Goal: Transaction & Acquisition: Purchase product/service

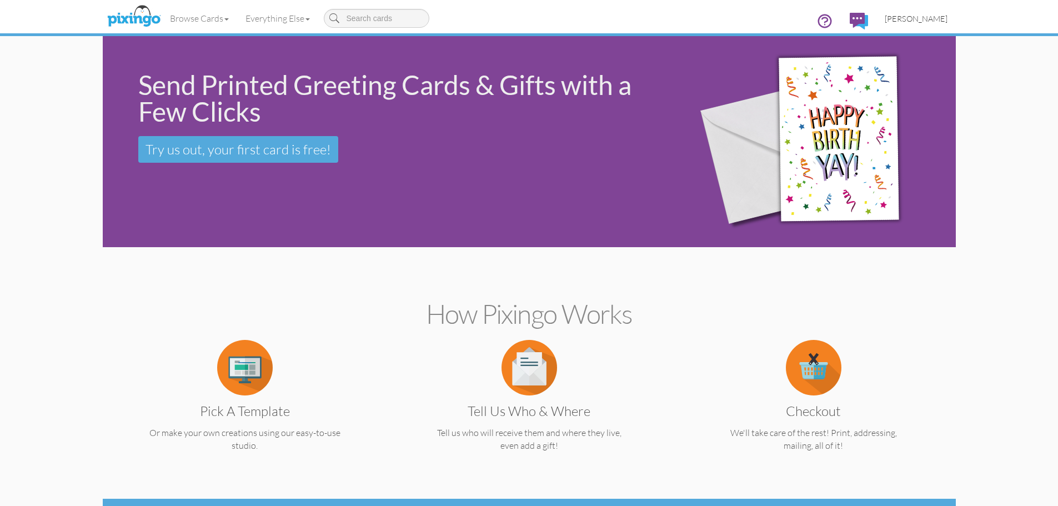
click at [919, 19] on span "[PERSON_NAME]" at bounding box center [916, 18] width 63 height 9
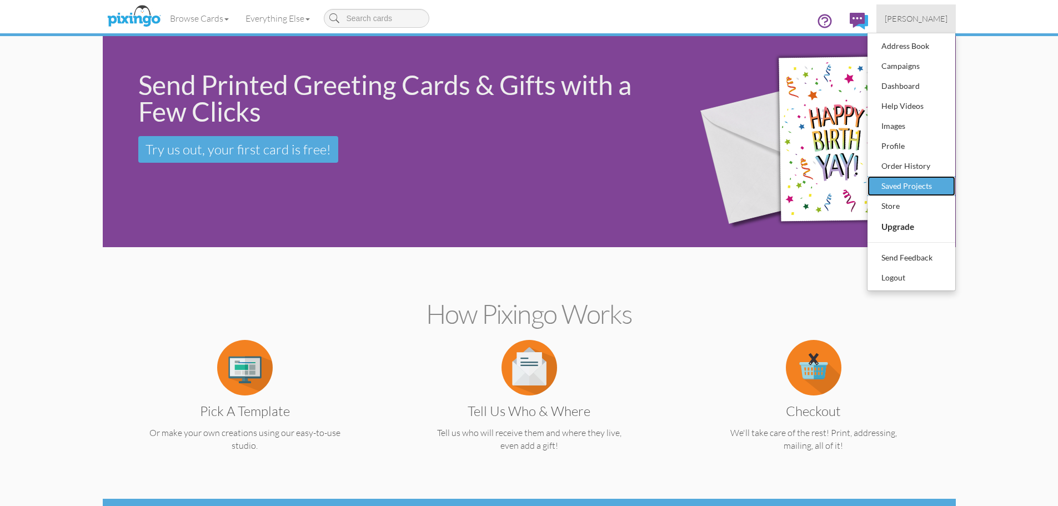
click at [911, 184] on div "Saved Projects" at bounding box center [912, 186] width 66 height 17
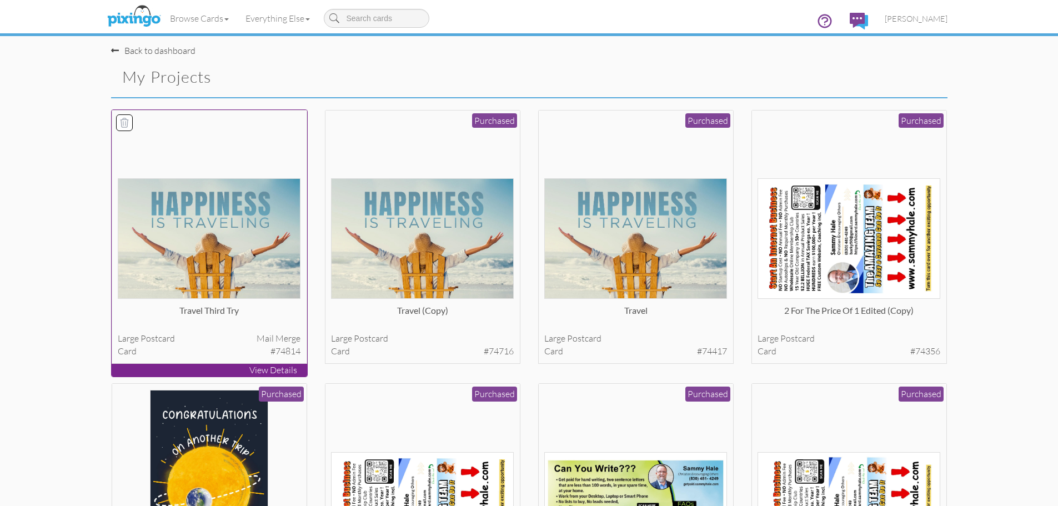
click at [233, 205] on img at bounding box center [209, 238] width 183 height 121
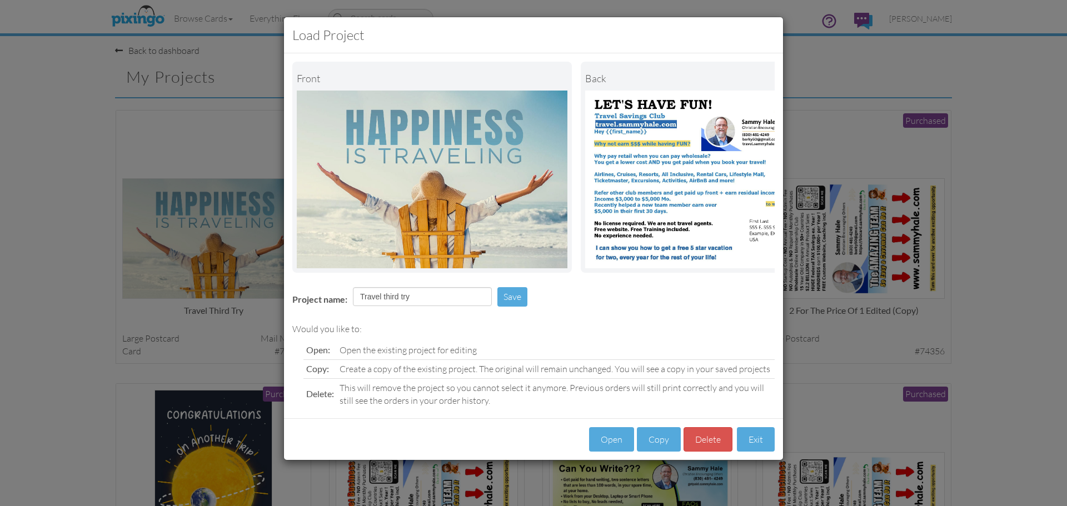
click at [1020, 266] on div "Load Project Front back Project name: Travel third try Save Would you like to: …" at bounding box center [533, 253] width 1067 height 506
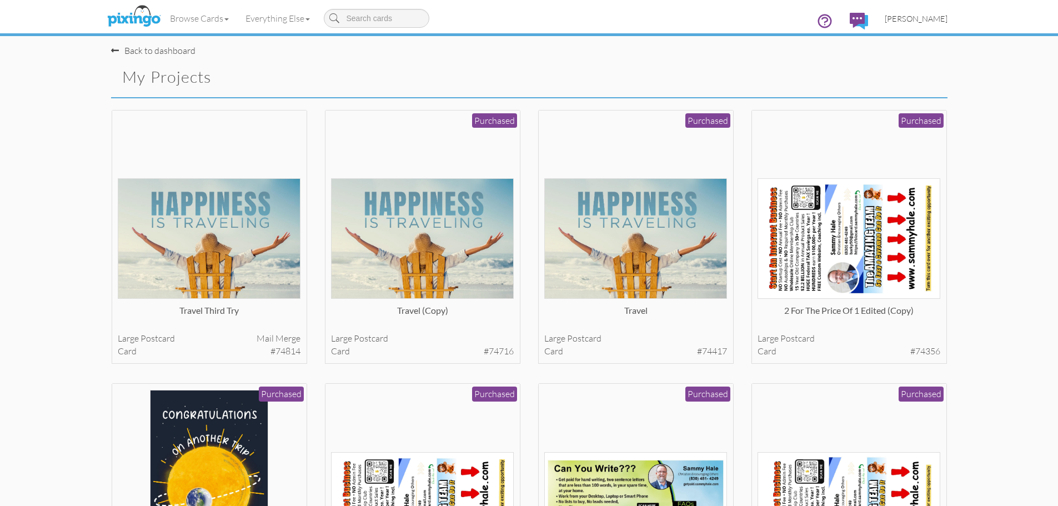
click at [928, 18] on span "[PERSON_NAME]" at bounding box center [916, 18] width 63 height 9
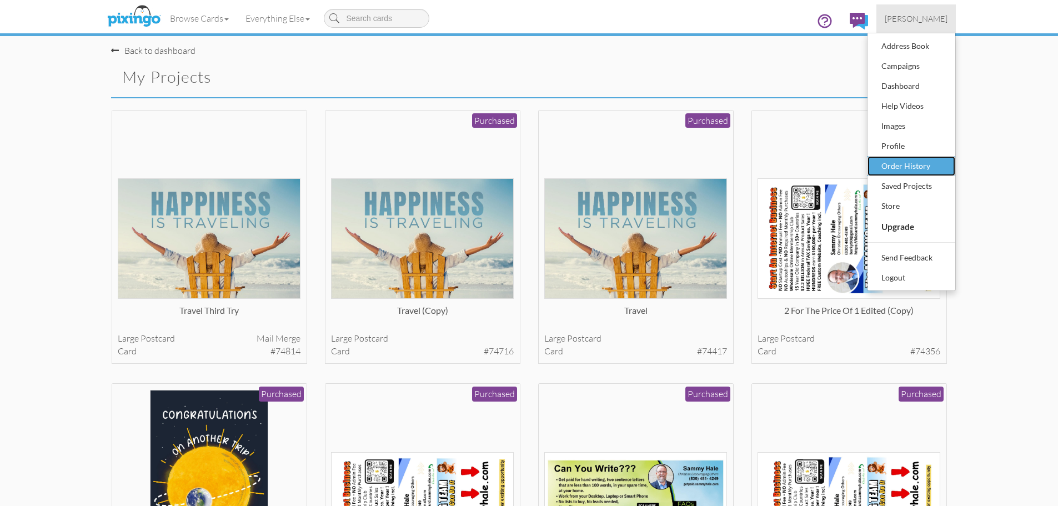
click at [909, 165] on div "Order History" at bounding box center [912, 166] width 66 height 17
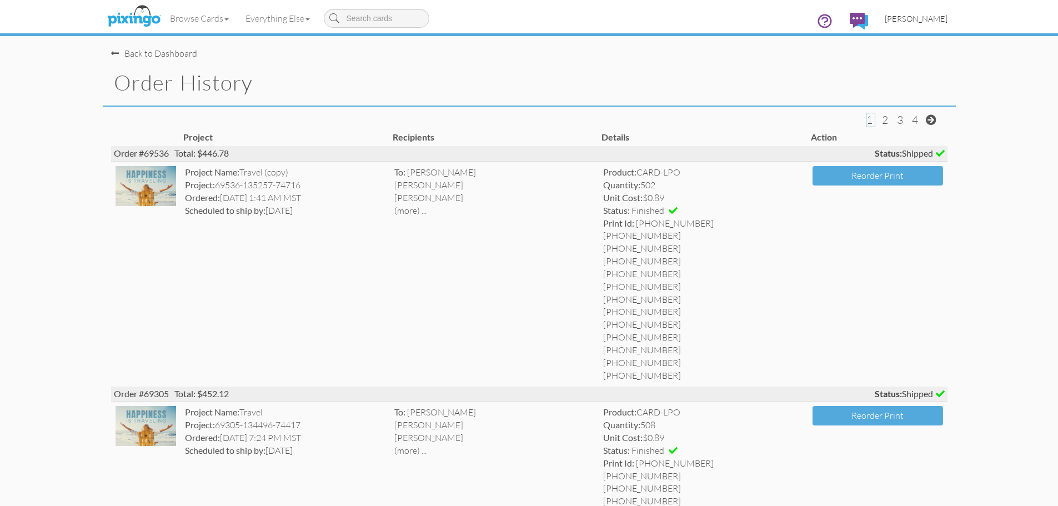
click at [927, 20] on span "[PERSON_NAME]" at bounding box center [916, 18] width 63 height 9
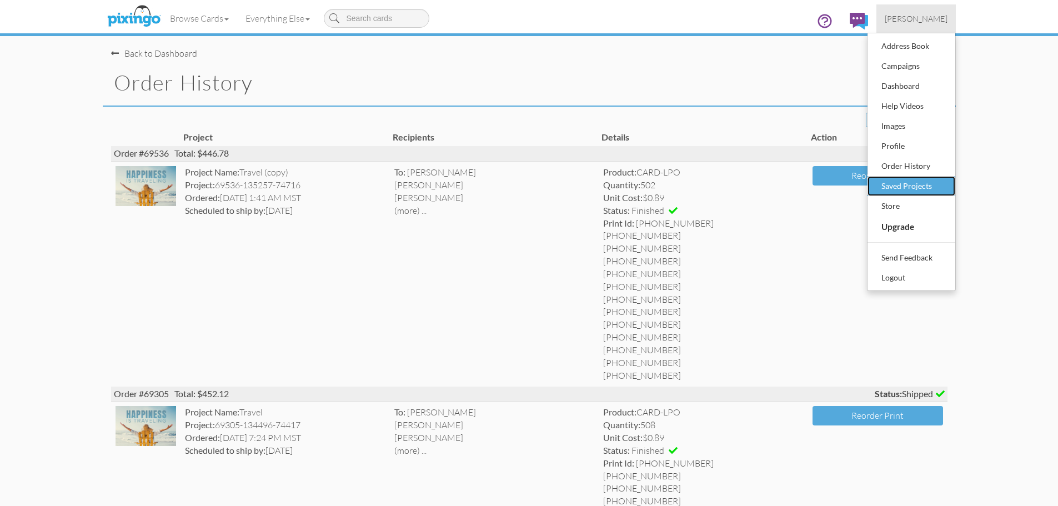
click at [897, 185] on div "Saved Projects" at bounding box center [912, 186] width 66 height 17
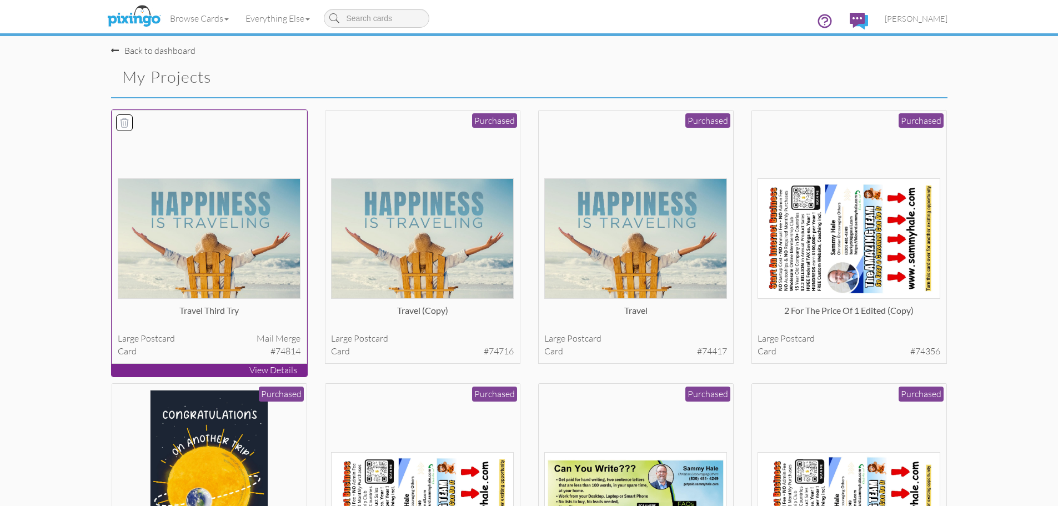
click at [211, 192] on img at bounding box center [209, 238] width 183 height 121
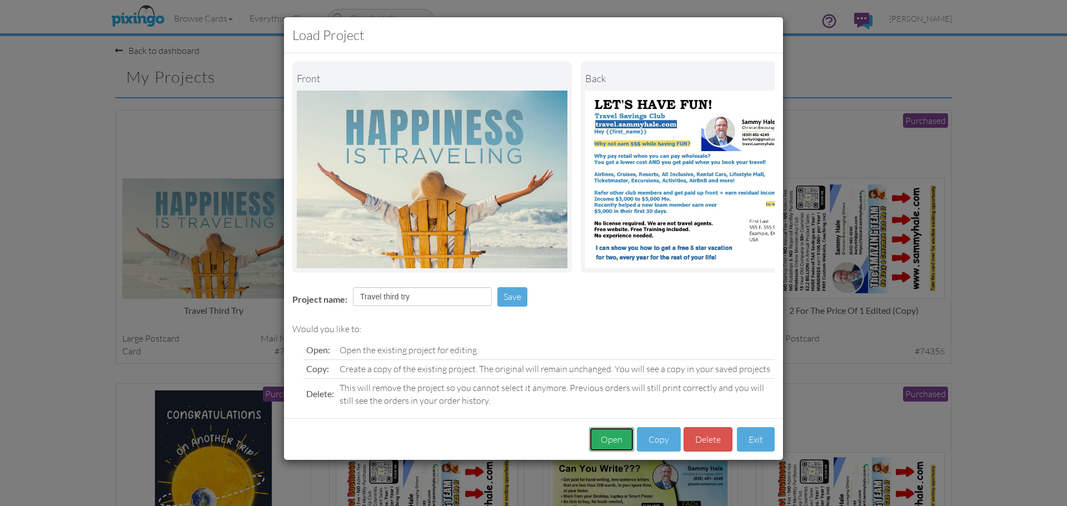
click at [611, 451] on button "Open" at bounding box center [611, 439] width 45 height 25
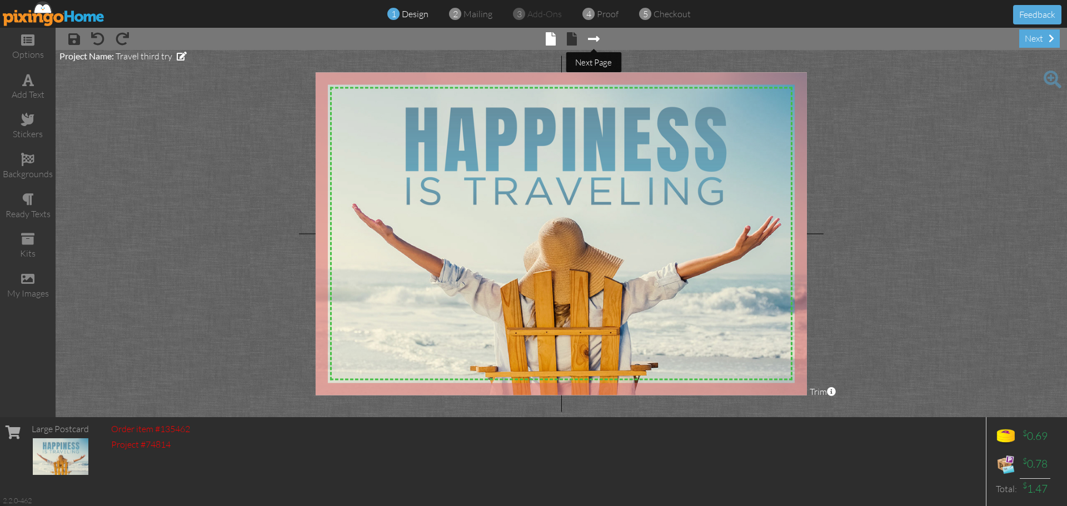
click at [590, 42] on span at bounding box center [594, 38] width 12 height 13
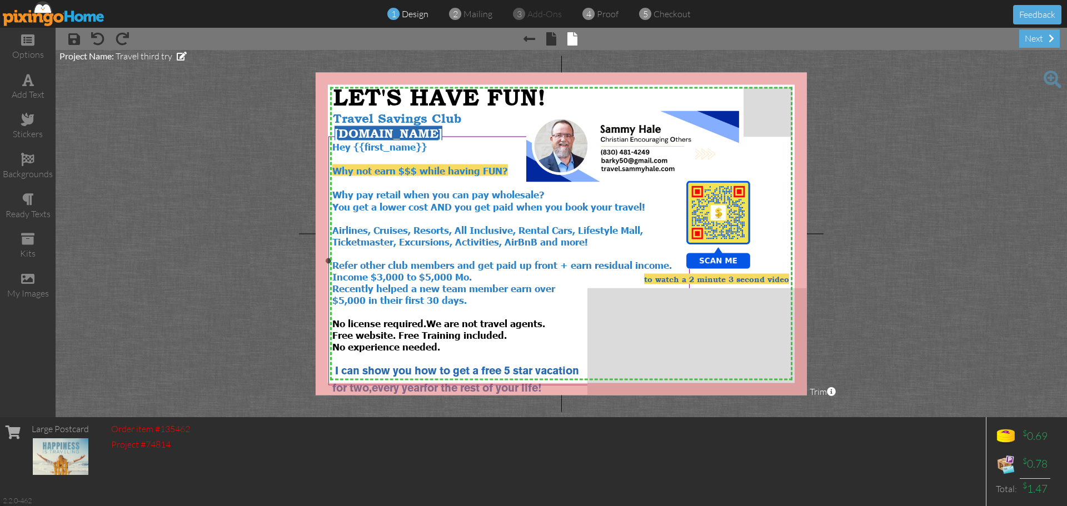
click at [438, 150] on div "Hey {{first_name}}" at bounding box center [508, 147] width 353 height 12
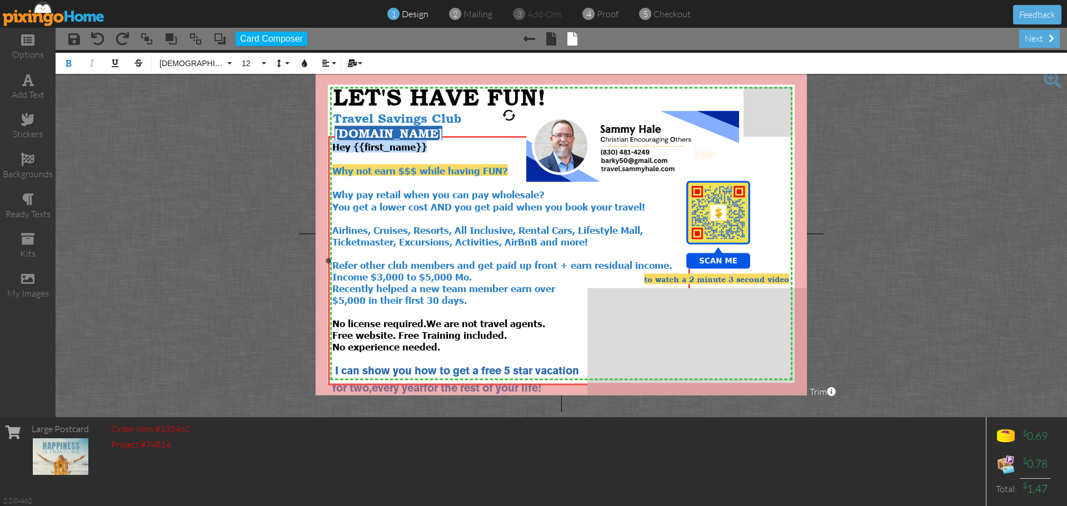
click at [438, 150] on div "Hey {{first_name}}" at bounding box center [508, 147] width 353 height 12
click at [303, 64] on icon "button" at bounding box center [305, 63] width 8 height 8
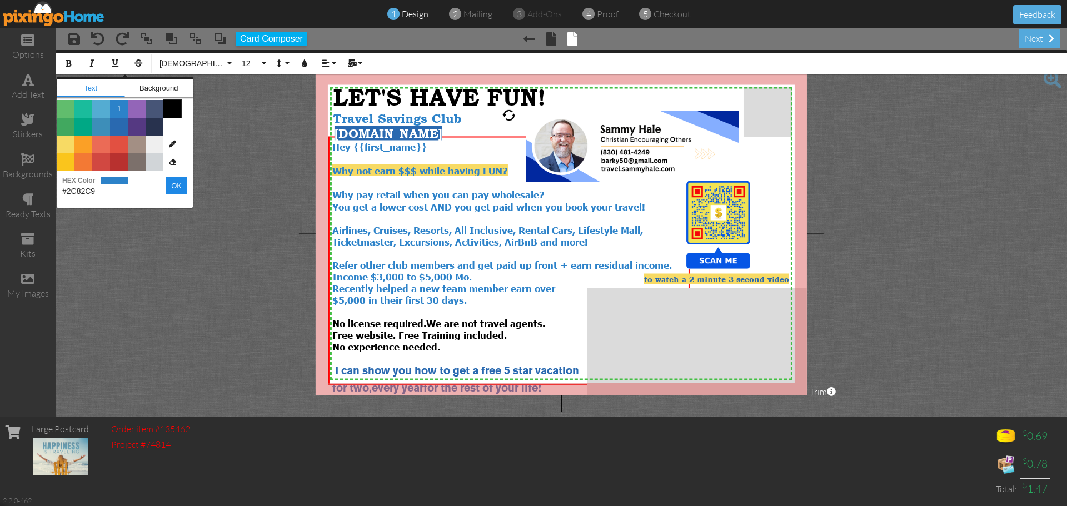
click at [175, 109] on span "Color #000000" at bounding box center [172, 109] width 18 height 18
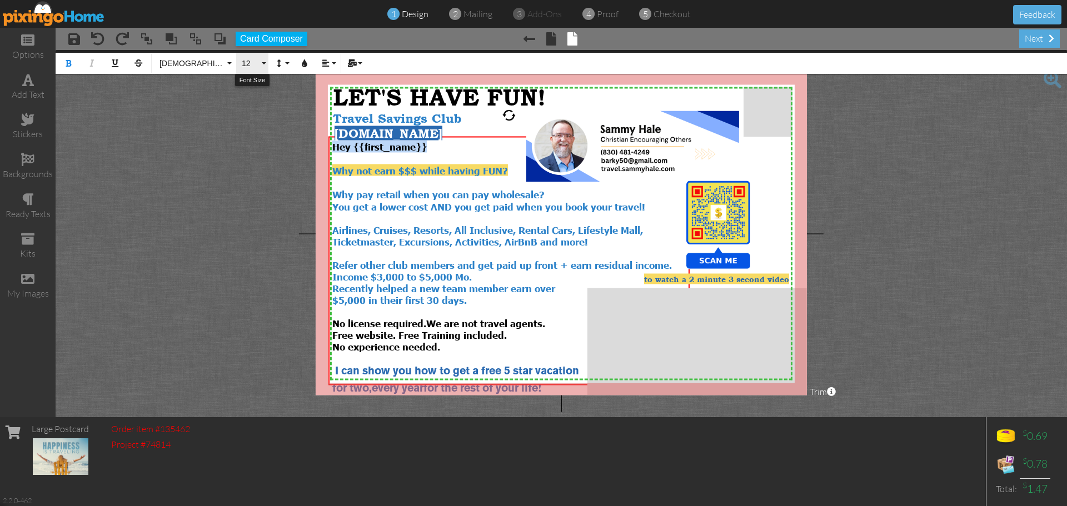
click at [263, 66] on button "12" at bounding box center [252, 63] width 32 height 21
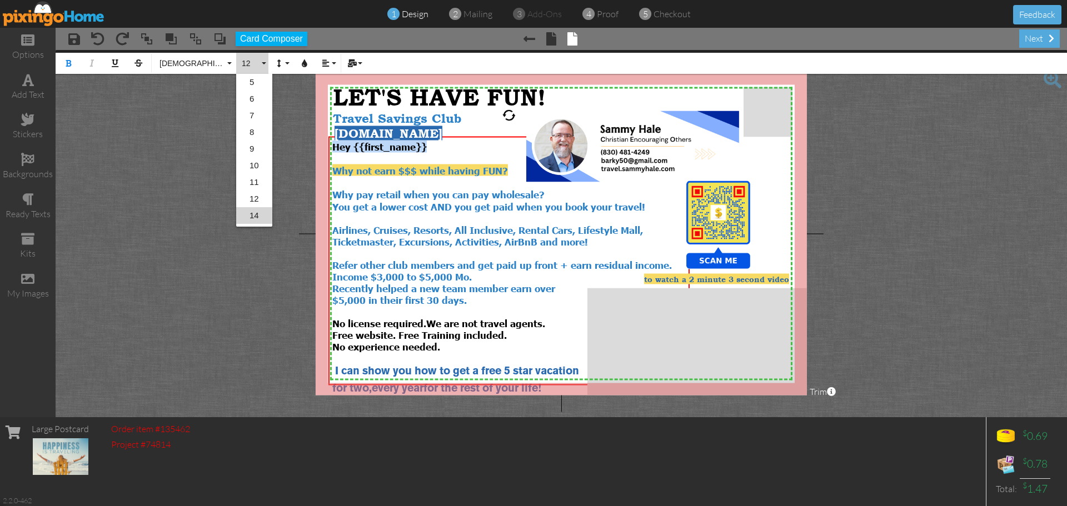
click at [251, 212] on link "14" at bounding box center [254, 215] width 36 height 17
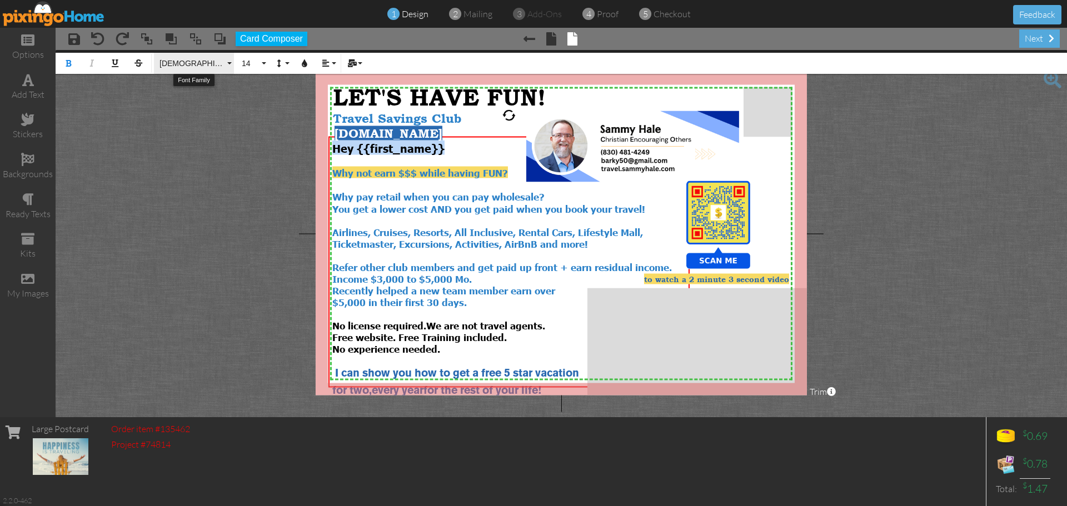
click at [229, 64] on button "Tahoma" at bounding box center [194, 63] width 80 height 21
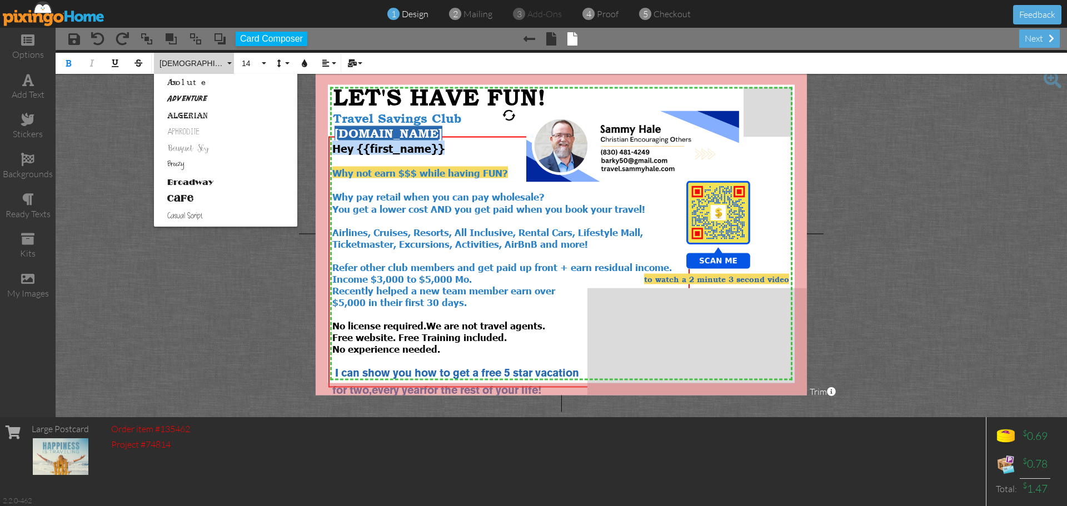
scroll to position [682, 0]
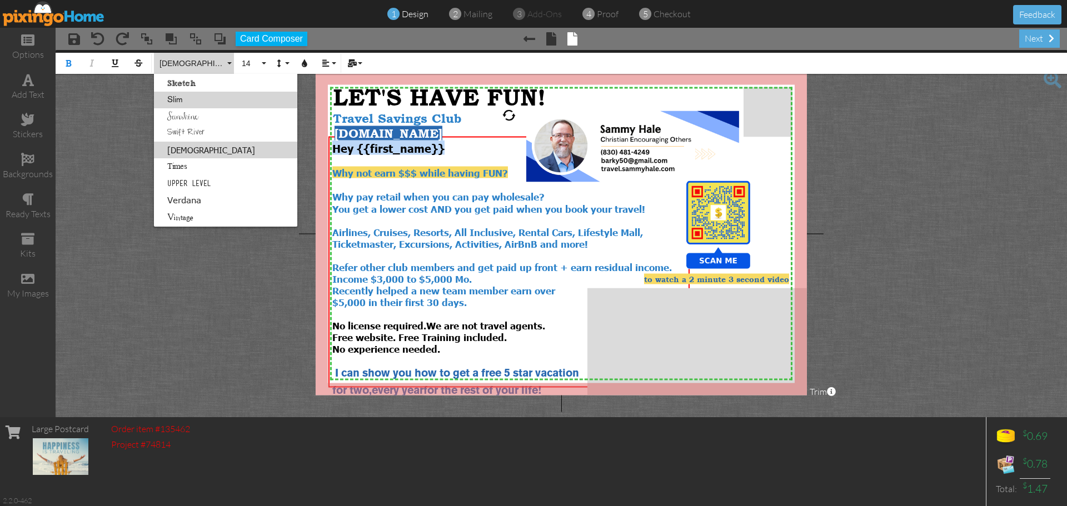
click at [181, 101] on link "Slim" at bounding box center [225, 100] width 143 height 17
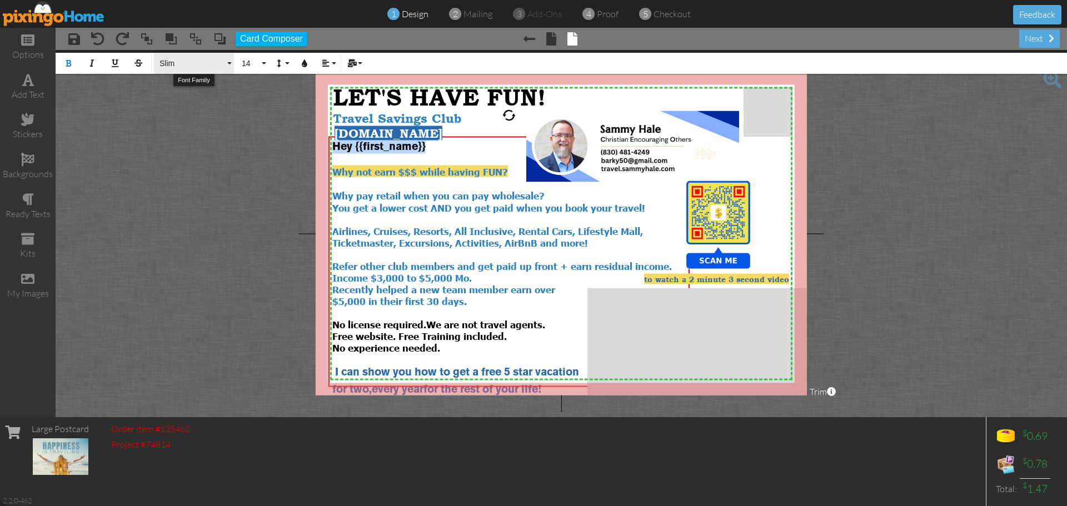
click at [227, 65] on button "Slim" at bounding box center [194, 63] width 80 height 21
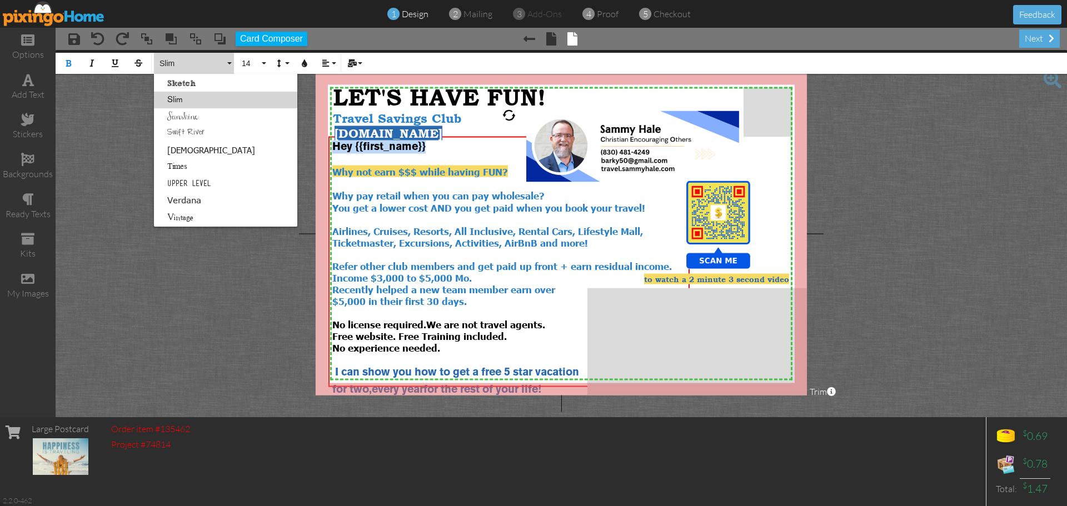
scroll to position [632, 0]
click at [179, 102] on link "Roboto" at bounding box center [225, 100] width 143 height 17
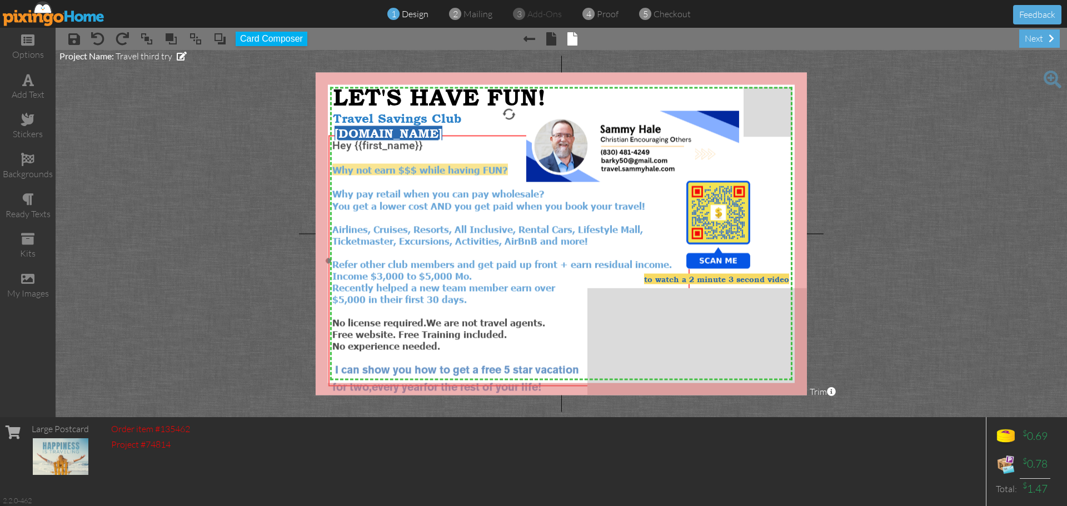
click at [432, 256] on span "You get a lower cost AND you get paid when you book your travel! Airlines, Crui…" at bounding box center [501, 235] width 339 height 70
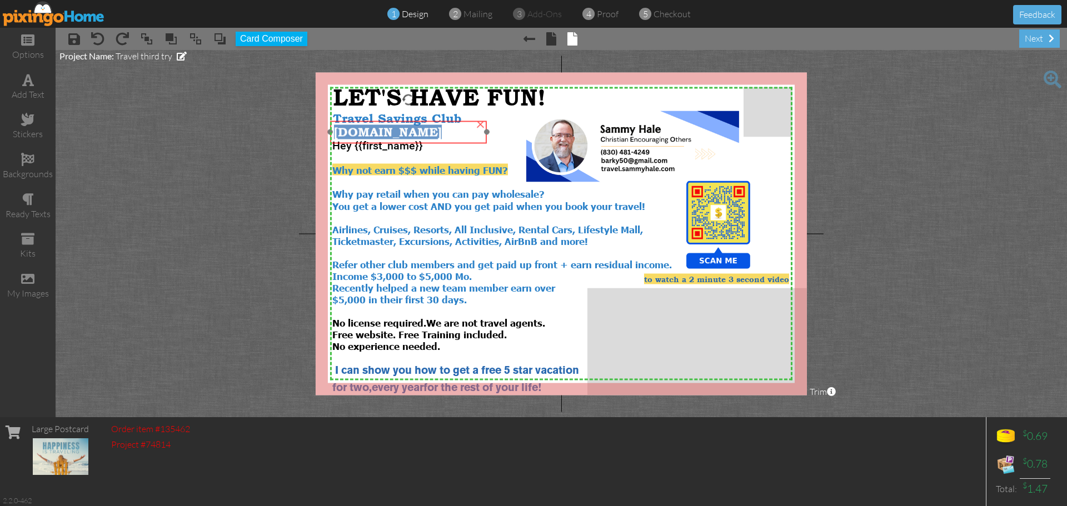
click at [431, 134] on span "[DOMAIN_NAME]" at bounding box center [388, 132] width 108 height 14
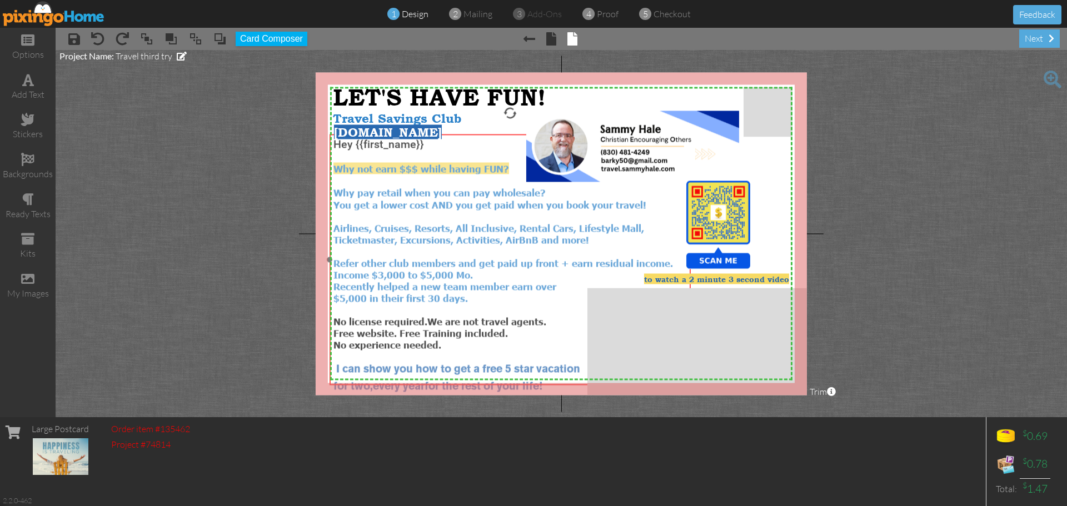
click at [439, 213] on div "You get a lower cost AND you get paid when you book your travel! Airlines, Crui…" at bounding box center [509, 234] width 353 height 70
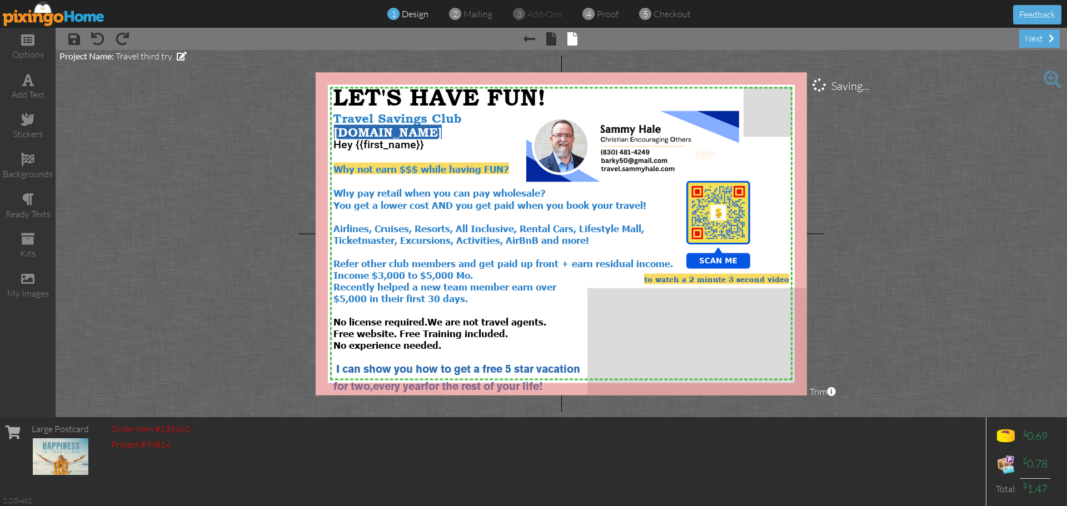
click at [978, 252] on project-studio-wrapper "X X X X X X X X X X X X X X X X X X X X X X X X X X X X X X X X X X X X X X X X…" at bounding box center [561, 233] width 1011 height 367
click at [441, 137] on span "[DOMAIN_NAME]" at bounding box center [387, 131] width 108 height 14
click at [30, 293] on div "my images" at bounding box center [28, 293] width 56 height 13
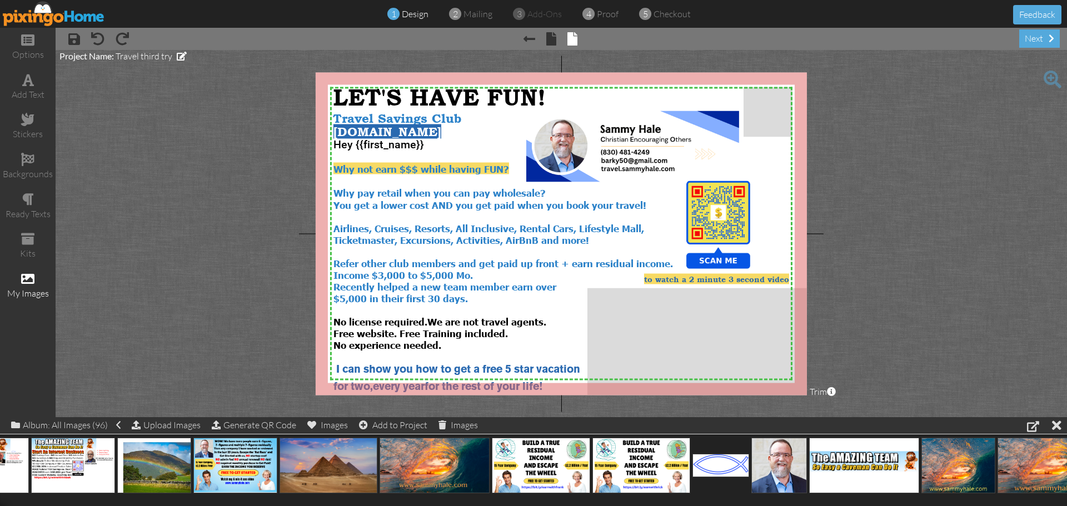
scroll to position [0, 5079]
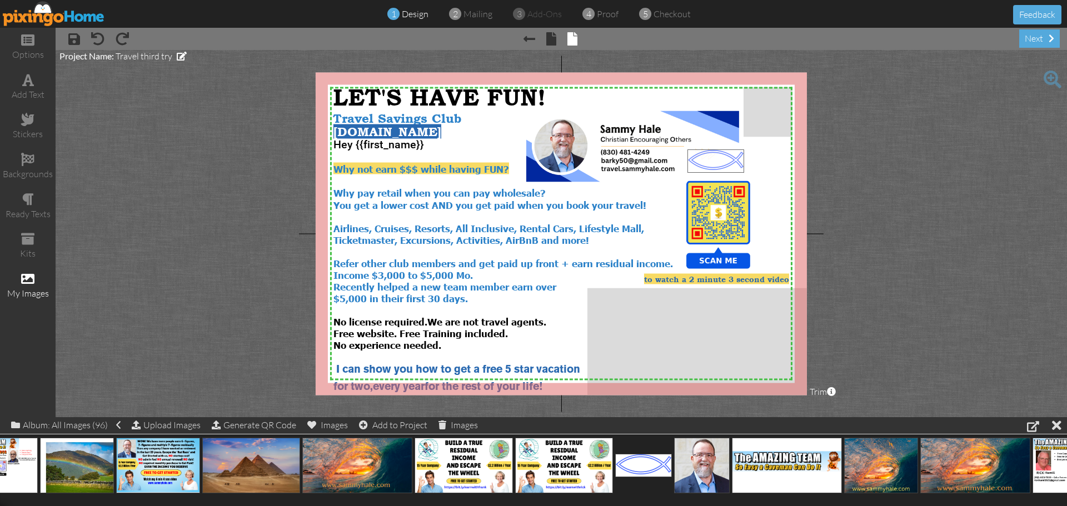
drag, startPoint x: 644, startPoint y: 466, endPoint x: 717, endPoint y: 162, distance: 312.9
drag, startPoint x: 688, startPoint y: 151, endPoint x: 754, endPoint y: 191, distance: 77.3
click at [754, 191] on div "X X X X X X X X X X X X X X X X X X X X X X X X X X X X X X X X X X X X X X X X…" at bounding box center [561, 233] width 491 height 323
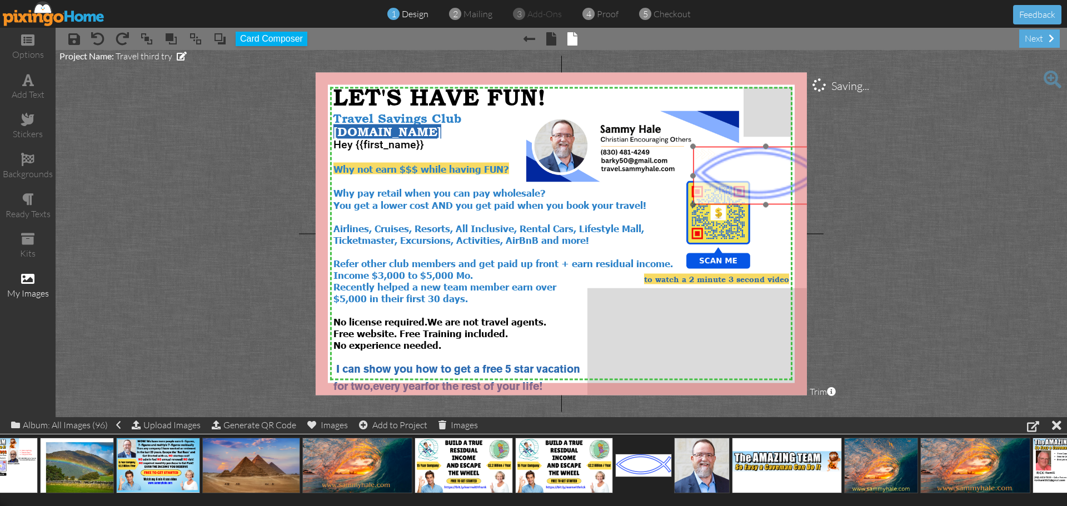
drag, startPoint x: 801, startPoint y: 217, endPoint x: 706, endPoint y: 174, distance: 103.7
click at [706, 174] on img at bounding box center [766, 176] width 146 height 58
drag, startPoint x: 693, startPoint y: 148, endPoint x: 767, endPoint y: 189, distance: 84.6
click at [767, 189] on div "X X X X X X X X X X X X X X X X X X X X X X X X X X X X X X X X X X X X X X X X…" at bounding box center [561, 233] width 491 height 323
drag, startPoint x: 799, startPoint y: 199, endPoint x: 759, endPoint y: 165, distance: 52.4
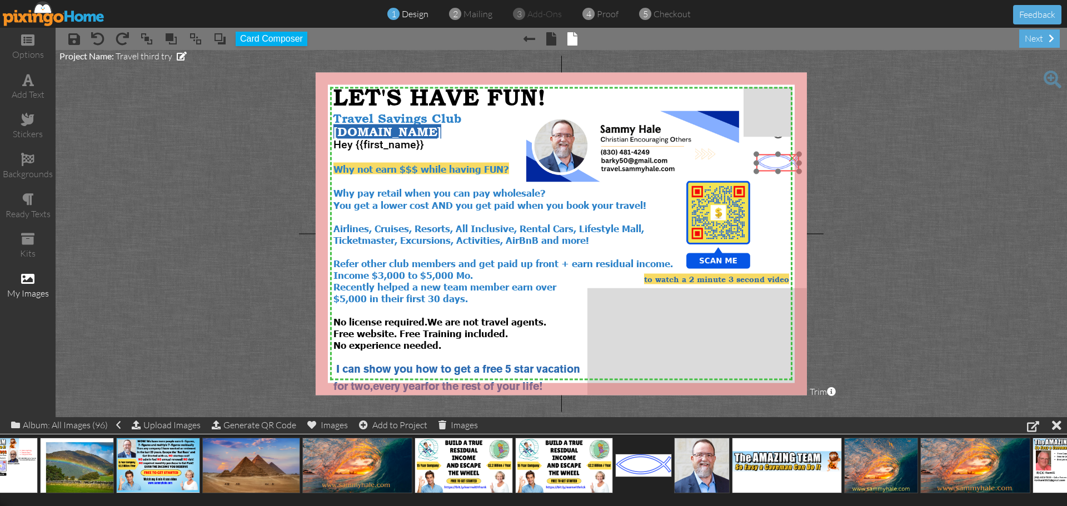
click at [759, 165] on img at bounding box center [777, 162] width 43 height 17
click at [757, 158] on div "X X X X X X X X X X X X X X X X X X X X X X X X X X X X X X X X X X X X X X X X…" at bounding box center [561, 233] width 491 height 323
drag, startPoint x: 770, startPoint y: 166, endPoint x: 751, endPoint y: 167, distance: 19.5
click at [751, 167] on img at bounding box center [760, 165] width 37 height 15
drag, startPoint x: 742, startPoint y: 159, endPoint x: 749, endPoint y: 163, distance: 8.0
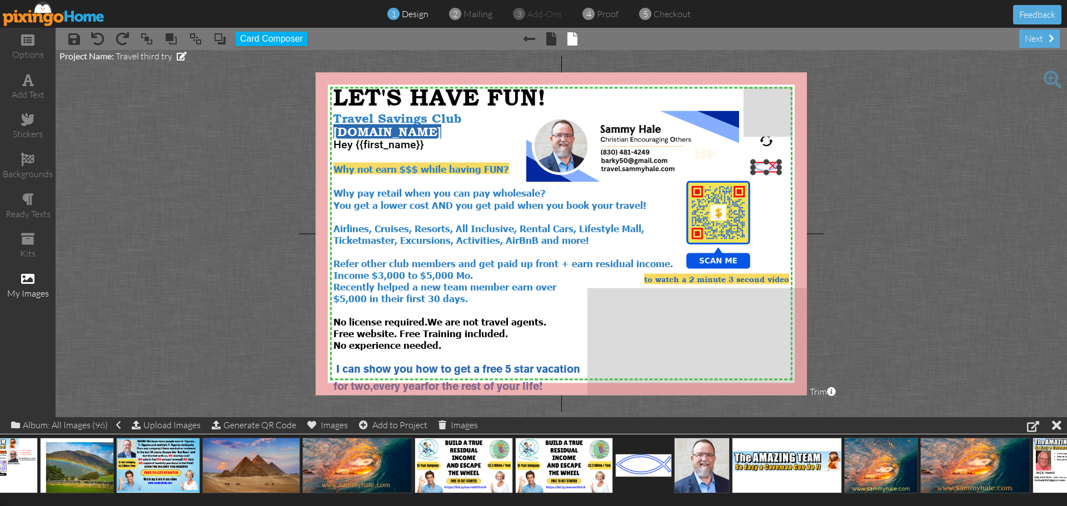
click at [749, 163] on div "X X X X X X X X X X X X X X X X X X X X X X X X X X X X X X X X X X X X X X X X…" at bounding box center [561, 233] width 491 height 323
drag, startPoint x: 759, startPoint y: 169, endPoint x: 698, endPoint y: 168, distance: 61.1
click at [698, 168] on img at bounding box center [705, 166] width 26 height 11
drag, startPoint x: 701, startPoint y: 167, endPoint x: 692, endPoint y: 171, distance: 9.7
click at [692, 171] on img at bounding box center [696, 170] width 26 height 11
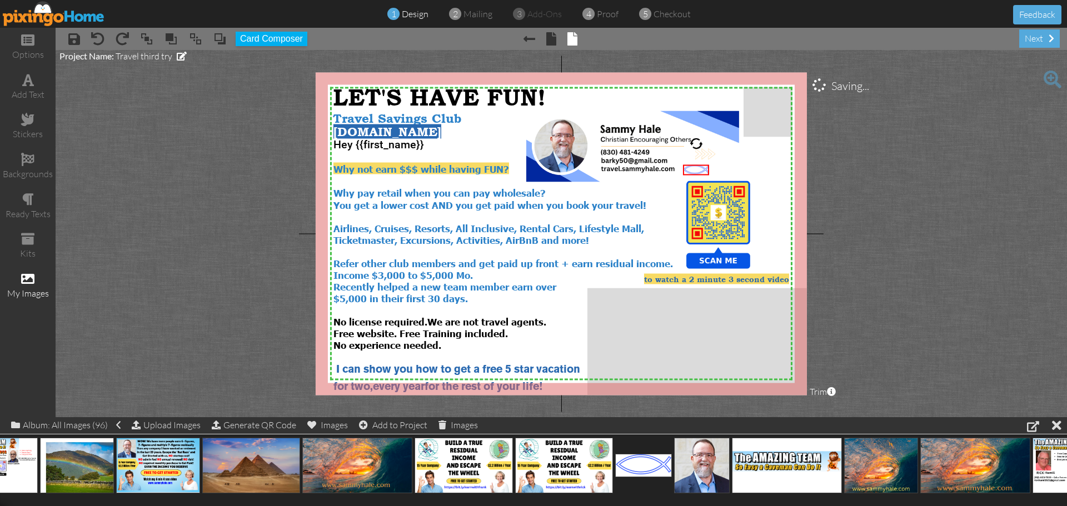
click at [974, 200] on project-studio-wrapper "X X X X X X X X X X X X X X X X X X X X X X X X X X X X X X X X X X X X X X X X…" at bounding box center [561, 233] width 1011 height 367
click at [1037, 40] on div "next" at bounding box center [1039, 38] width 41 height 18
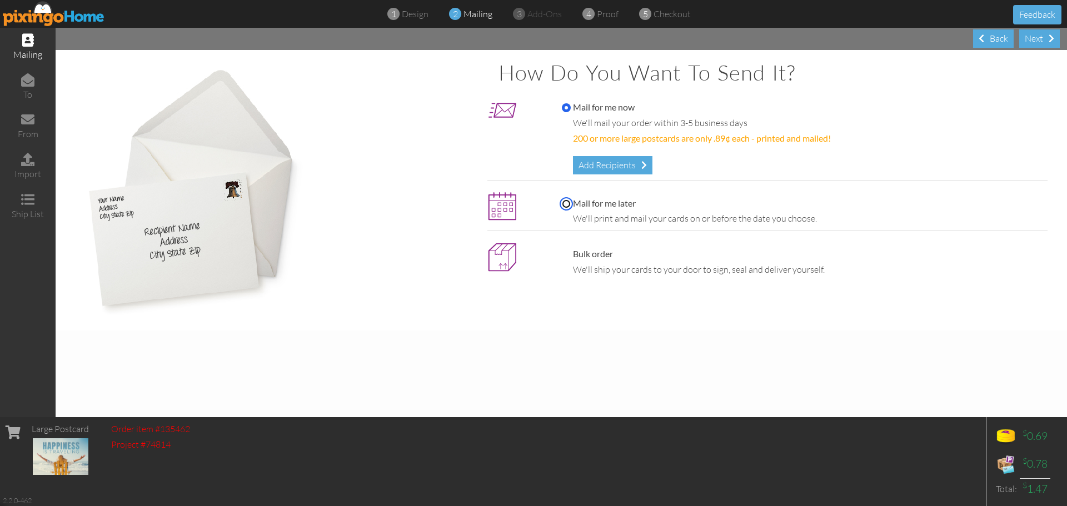
click at [564, 204] on input "Mail for me later" at bounding box center [566, 203] width 9 height 9
radio input "true"
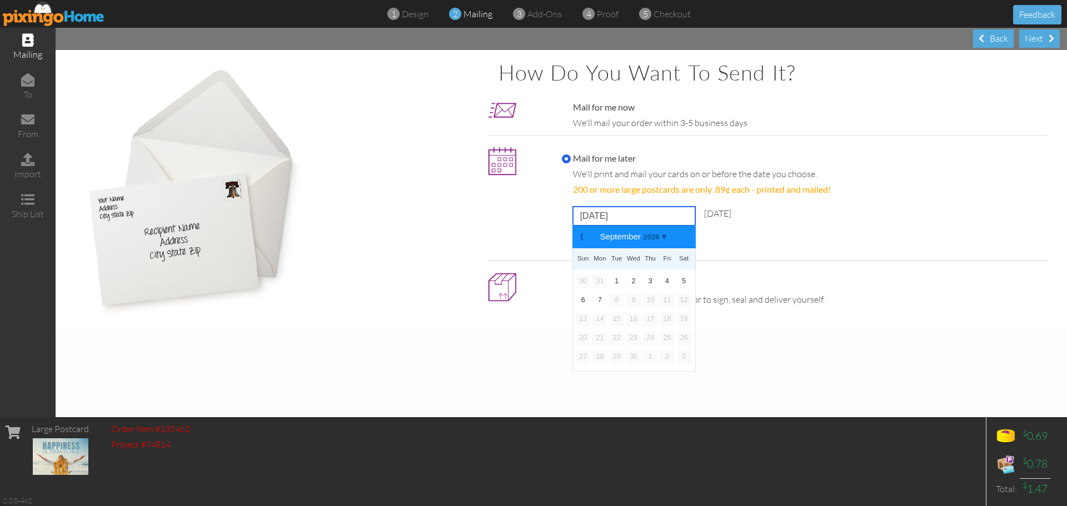
click at [659, 215] on input "September 12, 2025" at bounding box center [634, 216] width 122 height 19
click at [603, 340] on link "22" at bounding box center [599, 338] width 14 height 13
type input "[DATE]"
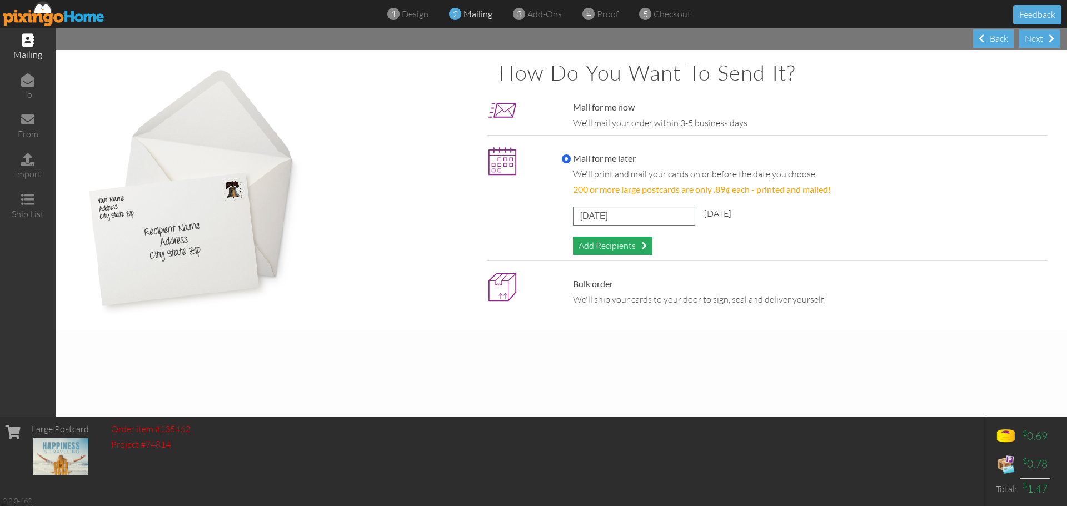
click at [592, 245] on div "Add Recipients" at bounding box center [612, 246] width 79 height 18
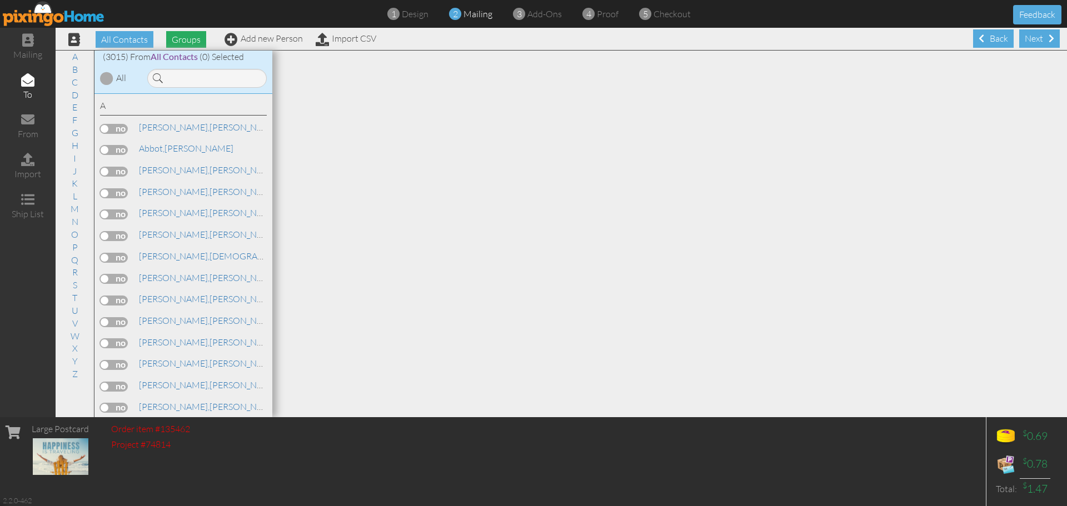
click at [184, 42] on span "Groups" at bounding box center [186, 39] width 40 height 17
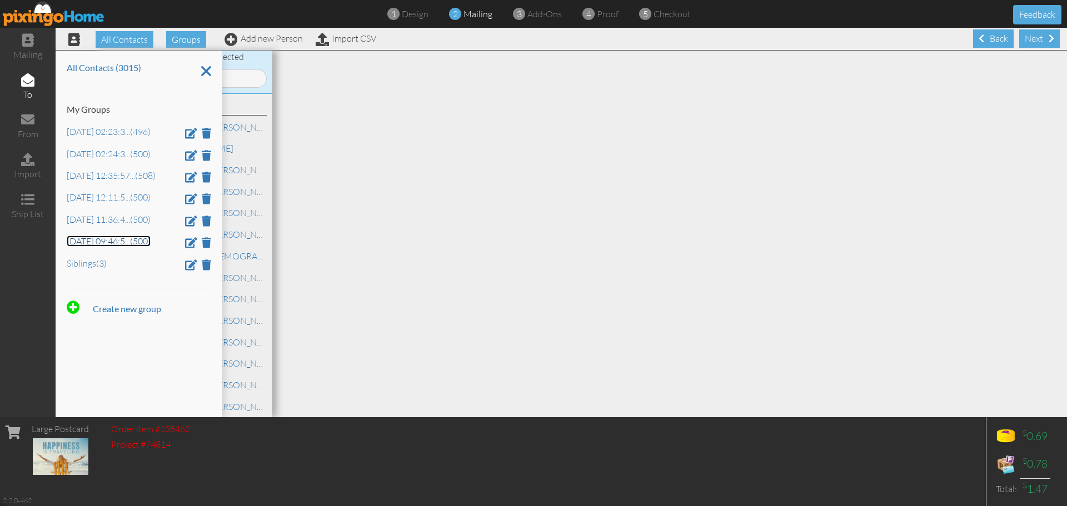
click at [93, 241] on link "Jun 26, 09:46:5 ... (500)" at bounding box center [109, 241] width 84 height 11
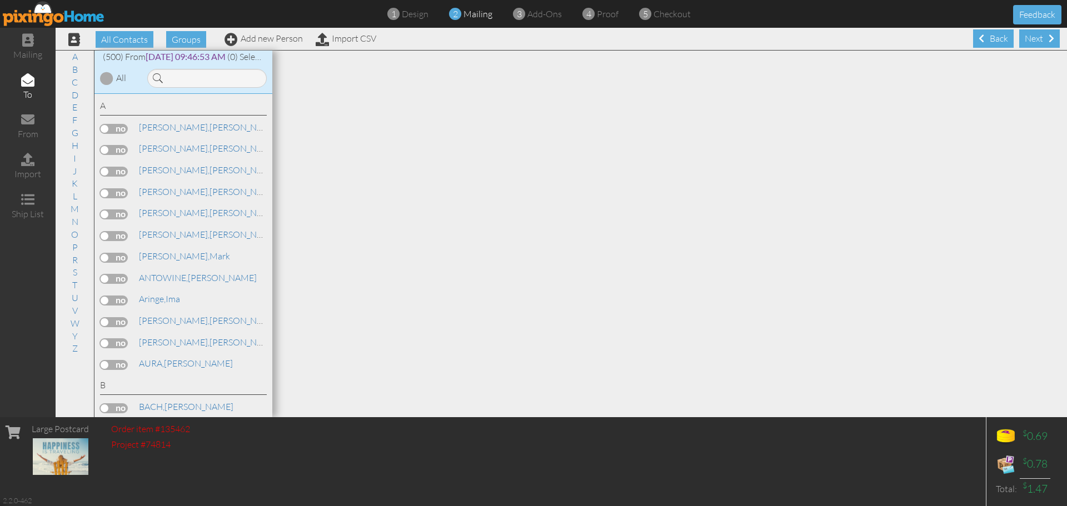
click at [106, 81] on div at bounding box center [106, 78] width 13 height 13
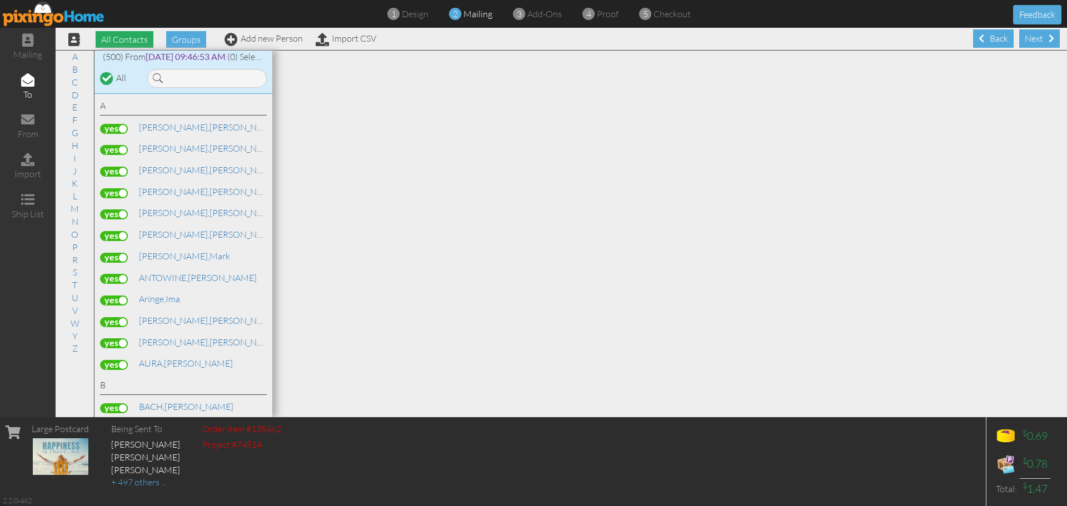
click at [123, 37] on span "All Contacts" at bounding box center [125, 39] width 58 height 17
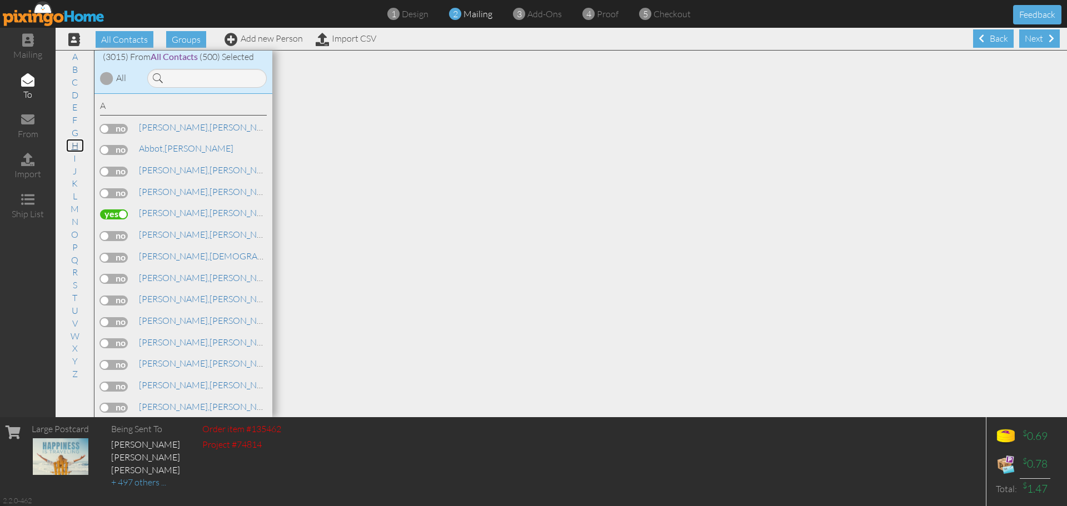
click at [76, 147] on link "H" at bounding box center [75, 145] width 18 height 13
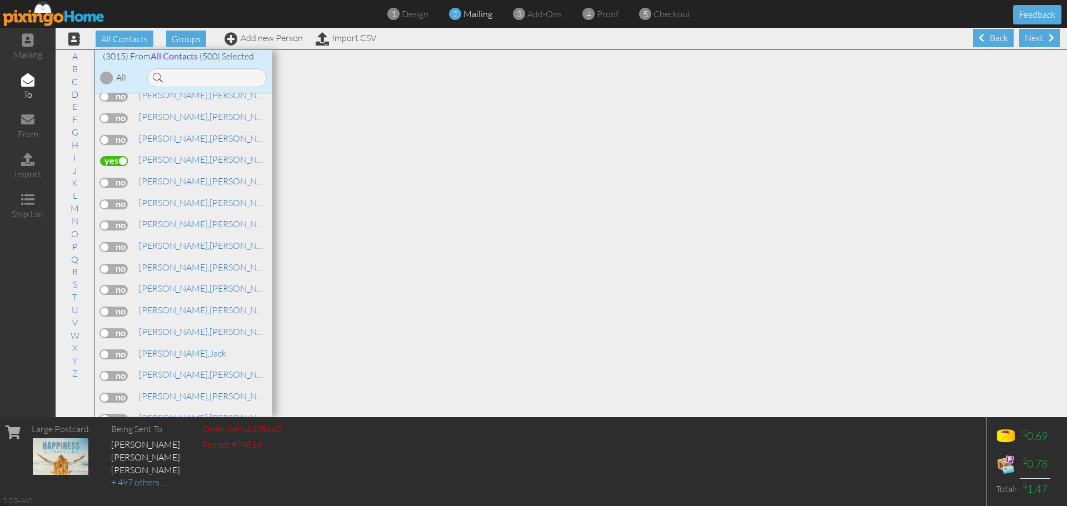
scroll to position [23267, 0]
click at [114, 354] on label at bounding box center [114, 354] width 28 height 10
click at [0, 0] on input "checkbox" at bounding box center [0, 0] width 0 height 0
click at [76, 197] on link "L" at bounding box center [75, 195] width 16 height 13
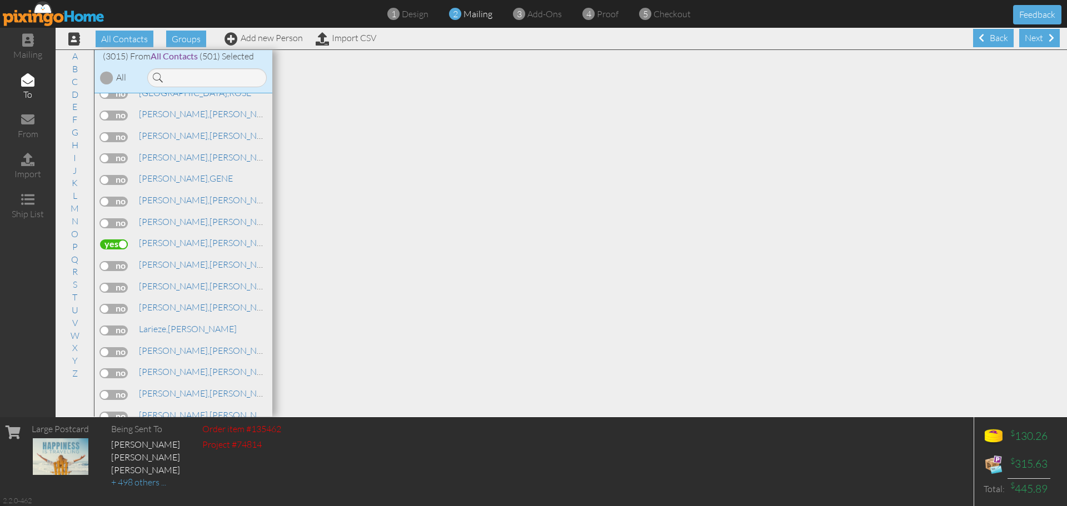
click at [123, 137] on label at bounding box center [114, 137] width 28 height 10
click at [0, 0] on input "checkbox" at bounding box center [0, 0] width 0 height 0
click at [281, 38] on link "Add new Person" at bounding box center [263, 37] width 78 height 11
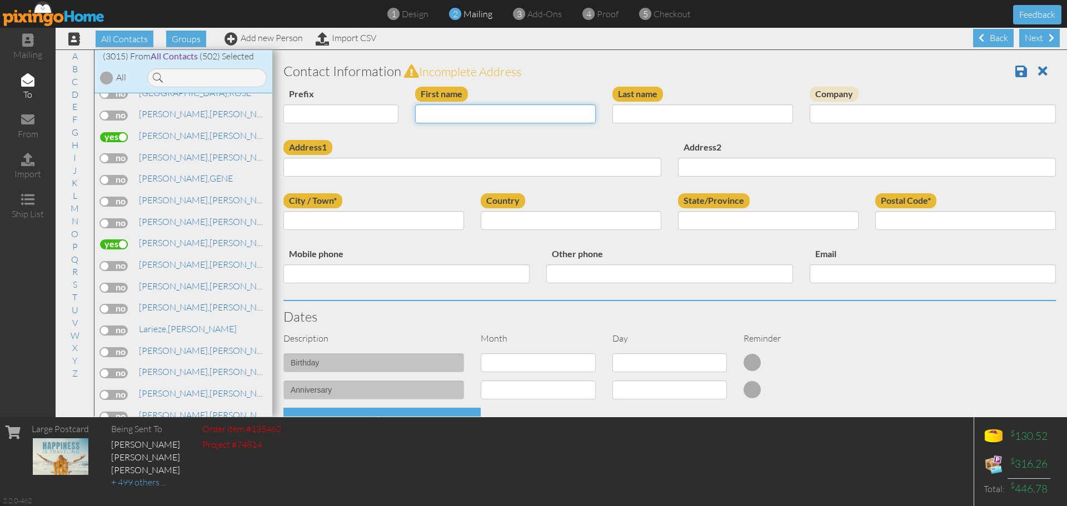
click at [425, 114] on input "First name" at bounding box center [505, 113] width 181 height 19
type input "Mark"
click at [653, 117] on input "Last name" at bounding box center [702, 113] width 181 height 19
type input "Gaudiano"
click at [556, 166] on input "Address1" at bounding box center [472, 167] width 378 height 19
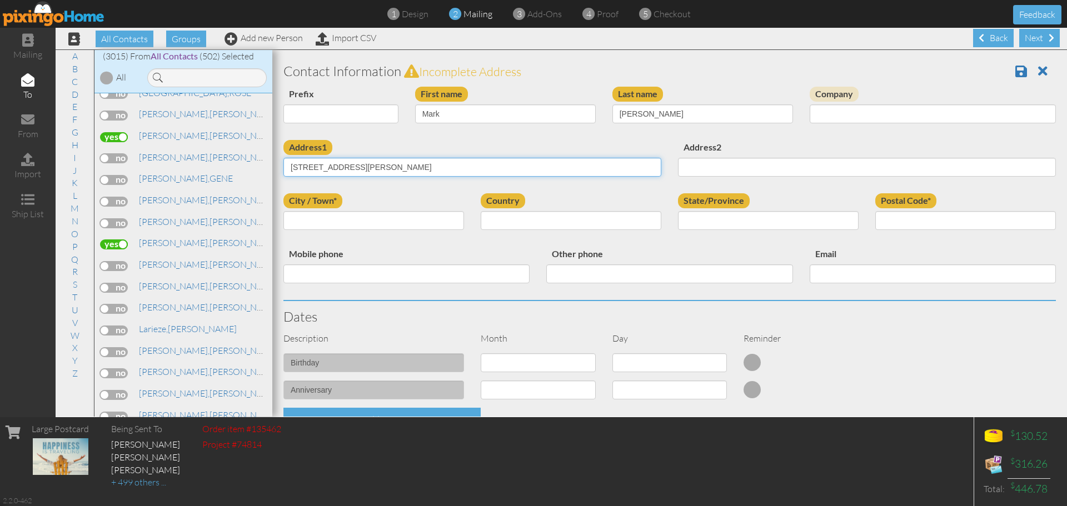
type input "[STREET_ADDRESS][PERSON_NAME]"
click at [556, 166] on input "[STREET_ADDRESS][PERSON_NAME]" at bounding box center [472, 167] width 378 height 19
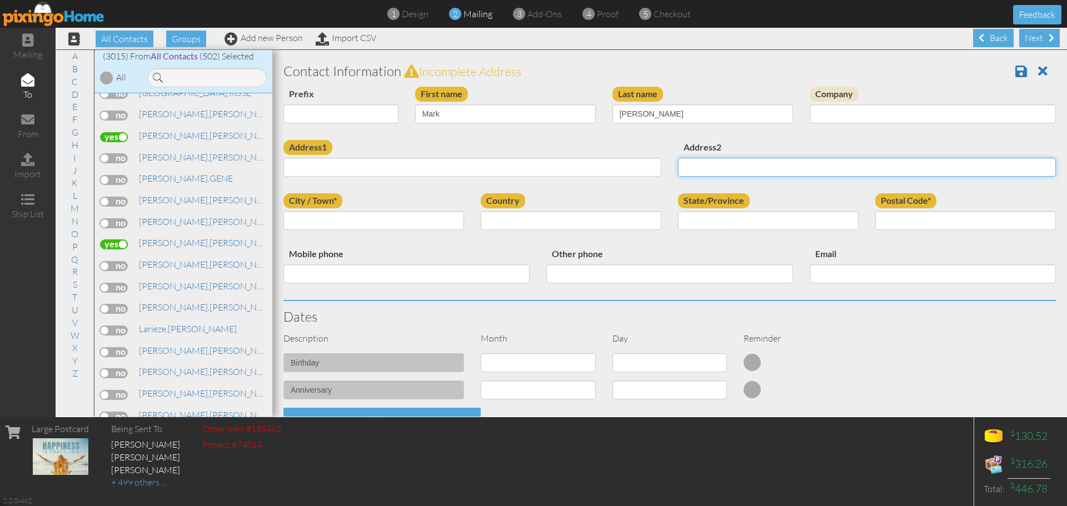
click at [702, 167] on input "Address2" at bounding box center [867, 167] width 378 height 19
paste input "[STREET_ADDRESS][PERSON_NAME]"
type input "[STREET_ADDRESS][PERSON_NAME]"
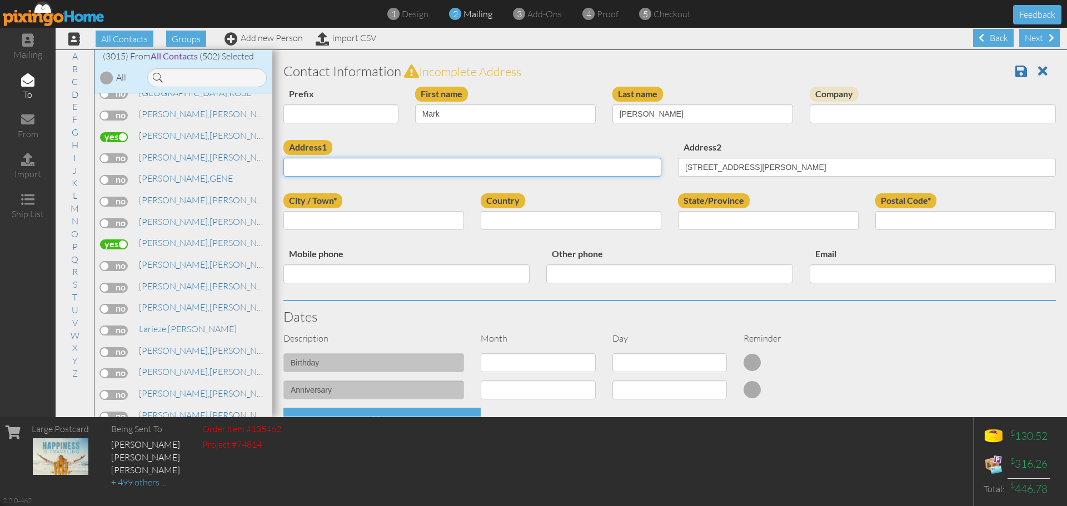
click at [438, 166] on input "Address1" at bounding box center [472, 167] width 378 height 19
type input "or Current Resident"
click at [410, 220] on input "City / Town*" at bounding box center [373, 220] width 181 height 19
type input "[PERSON_NAME]"
click at [645, 221] on select "United States -------------- Afghanistan Albania Algeria American Samoa Andorra…" at bounding box center [571, 220] width 181 height 19
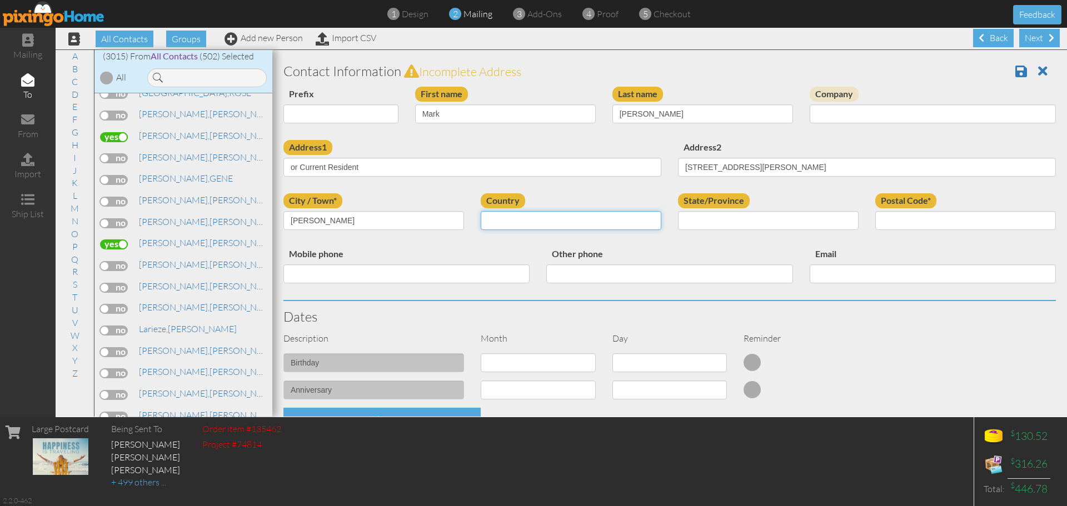
select select "object:16694"
click at [481, 211] on select "United States -------------- Afghanistan Albania Algeria American Samoa Andorra…" at bounding box center [571, 220] width 181 height 19
click at [706, 223] on select "AA (Military) AE (Military) Alabama Alaska American Samoa AP (Military) Arizona…" at bounding box center [768, 220] width 181 height 19
select select "object:16986"
click at [678, 211] on select "AA (Military) AE (Military) Alabama Alaska American Samoa AP (Military) Arizona…" at bounding box center [768, 220] width 181 height 19
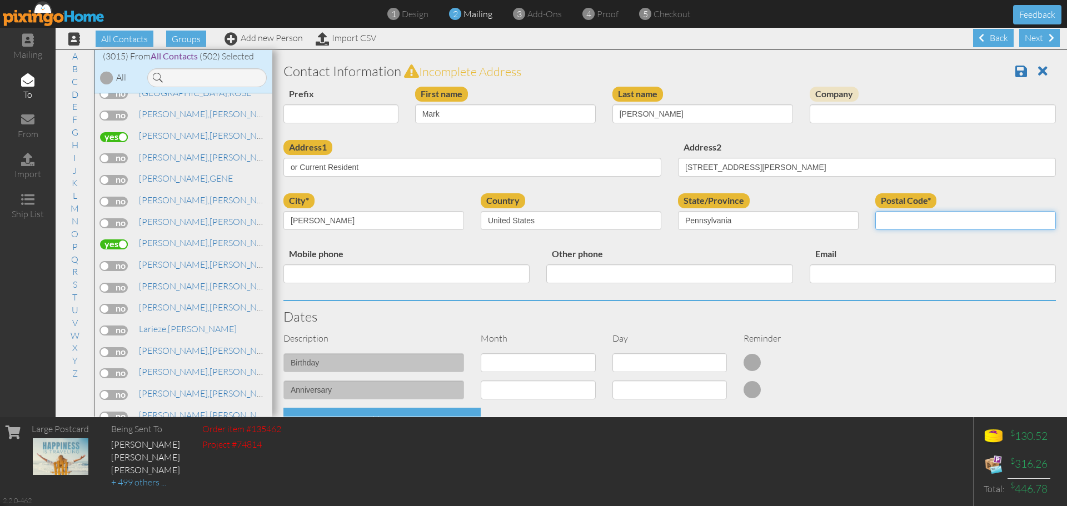
click at [911, 219] on input "Postal Code*" at bounding box center [965, 220] width 181 height 19
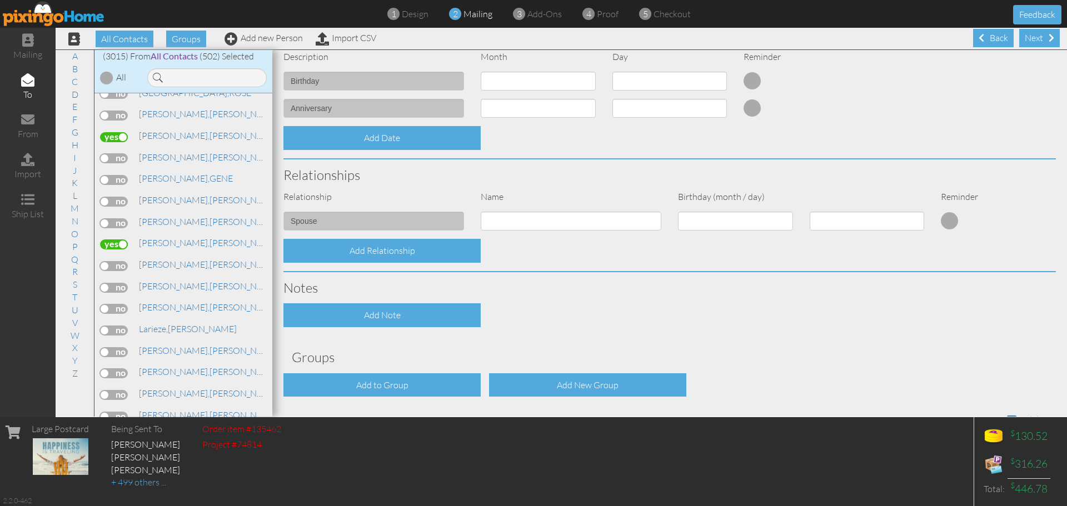
scroll to position [319, 0]
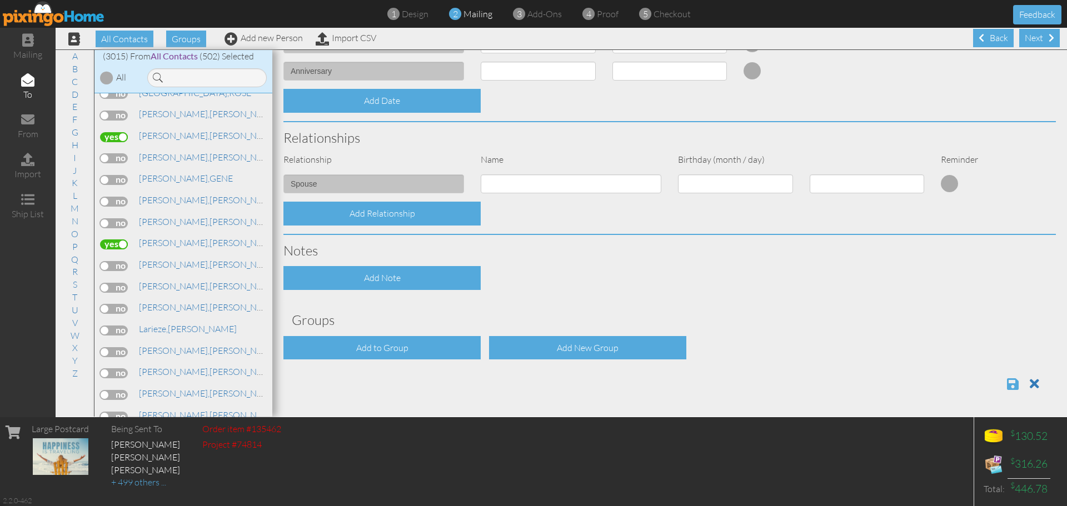
type input "15445-2034"
click at [1007, 386] on span at bounding box center [1013, 383] width 12 height 13
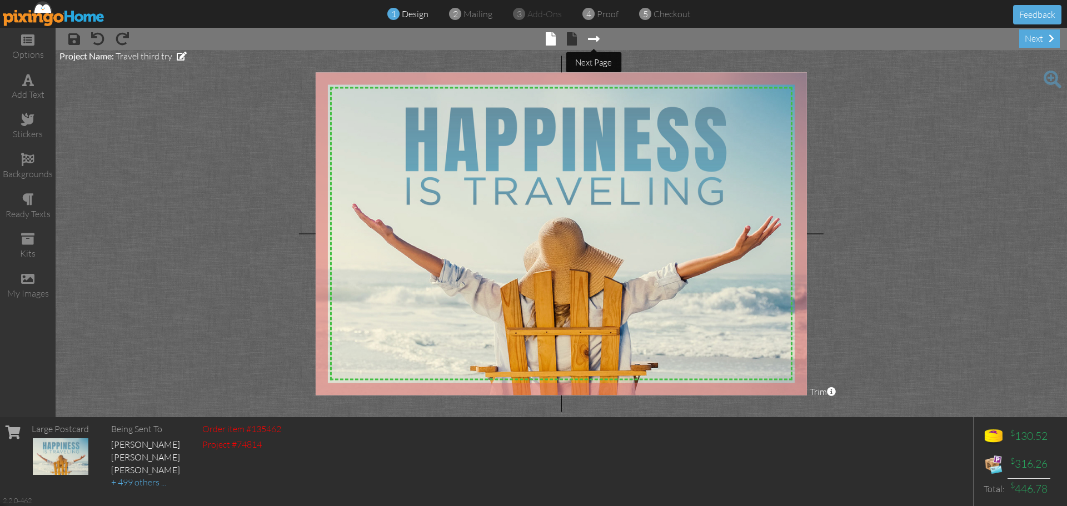
click at [593, 38] on span at bounding box center [594, 38] width 12 height 13
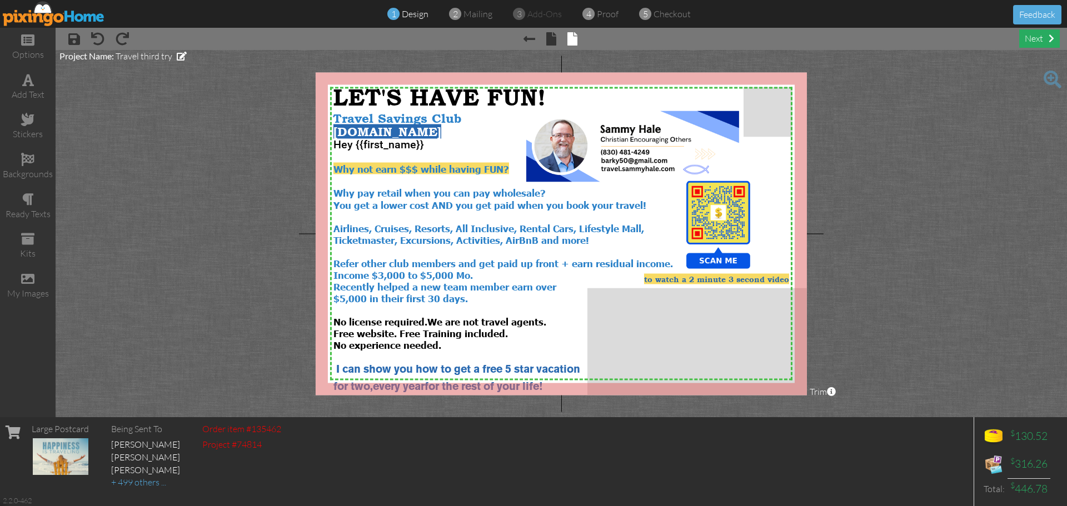
click at [1032, 42] on div "next" at bounding box center [1039, 38] width 41 height 18
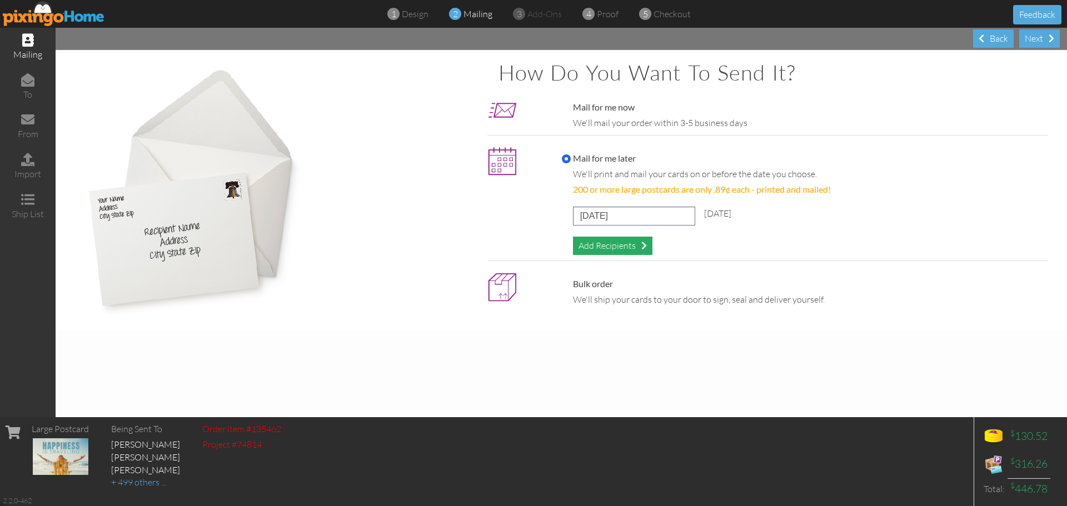
click at [610, 249] on div "Add Recipients" at bounding box center [612, 246] width 79 height 18
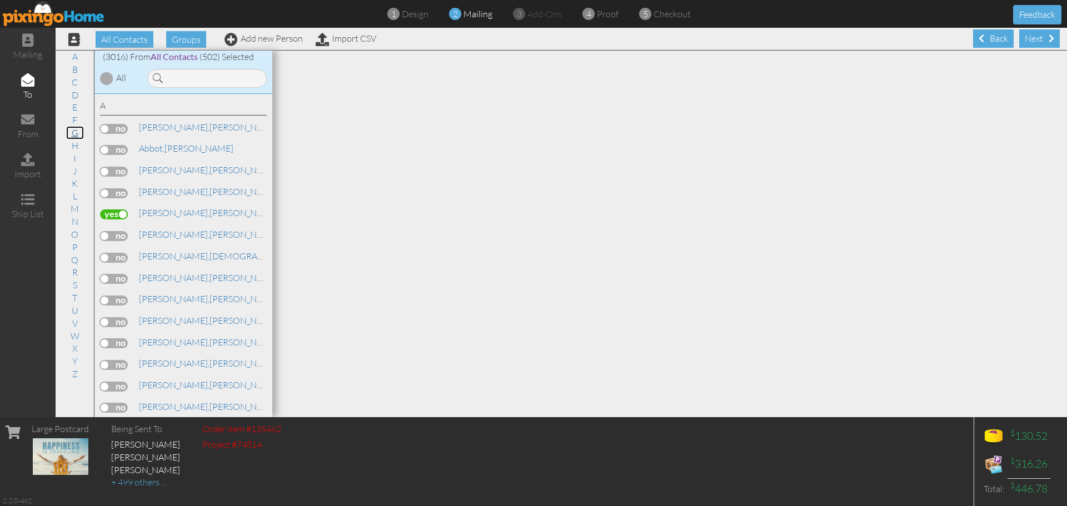
click at [76, 136] on link "G" at bounding box center [75, 132] width 18 height 13
click at [121, 364] on label at bounding box center [114, 364] width 28 height 10
click at [0, 0] on input "checkbox" at bounding box center [0, 0] width 0 height 0
click at [77, 198] on link "L" at bounding box center [75, 195] width 16 height 13
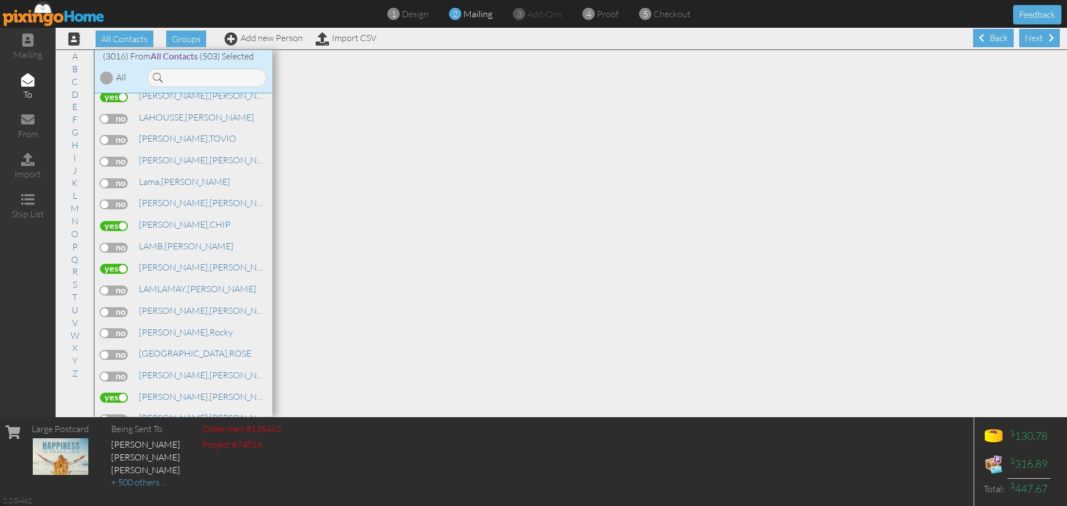
scroll to position [32273, 0]
click at [73, 146] on link "H" at bounding box center [75, 144] width 18 height 13
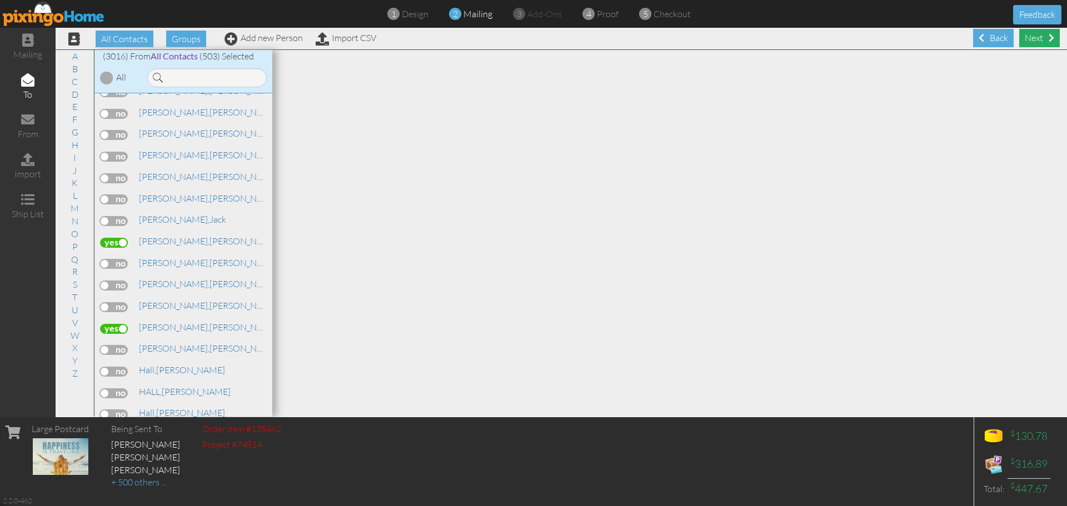
click at [1029, 39] on div "Next" at bounding box center [1039, 38] width 41 height 18
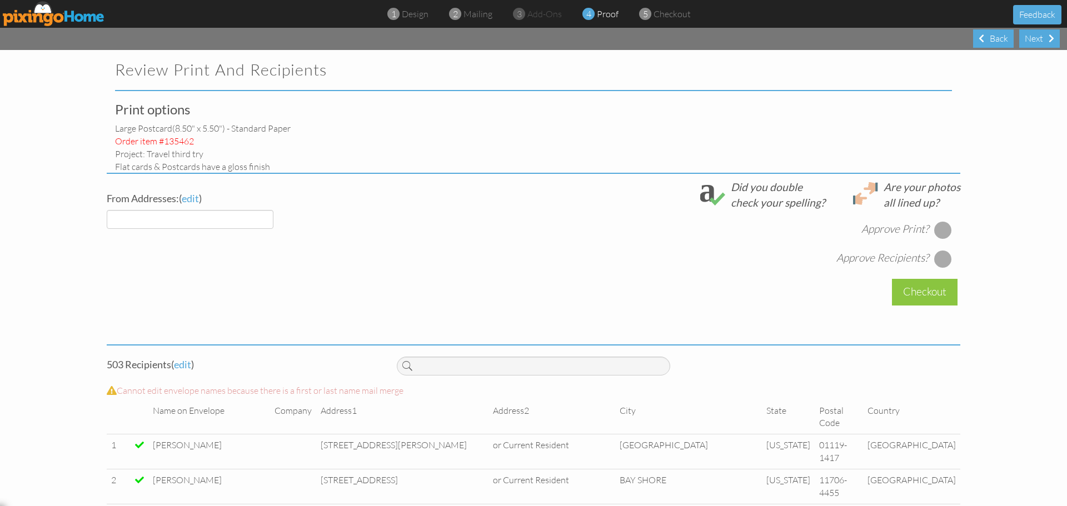
select select "object:11387"
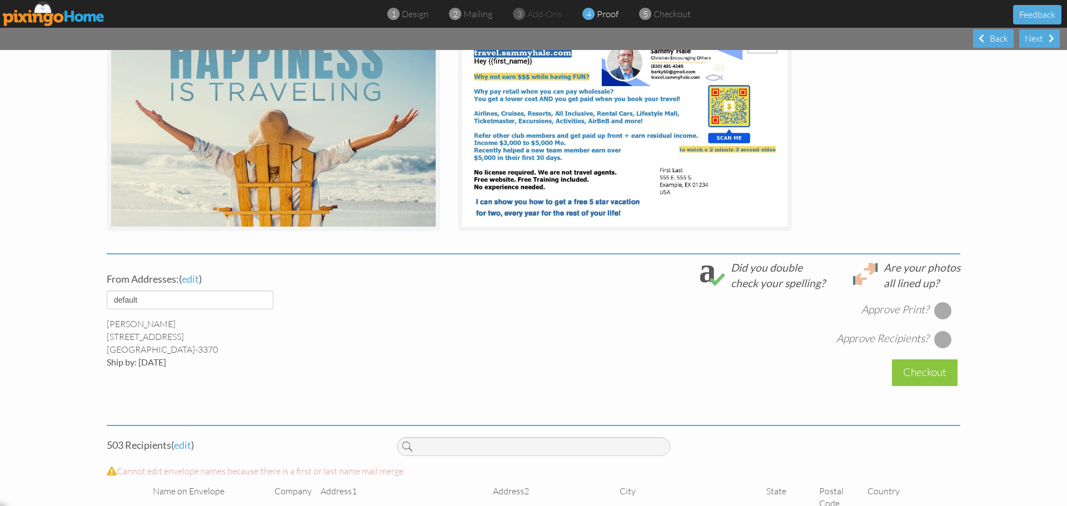
scroll to position [170, 0]
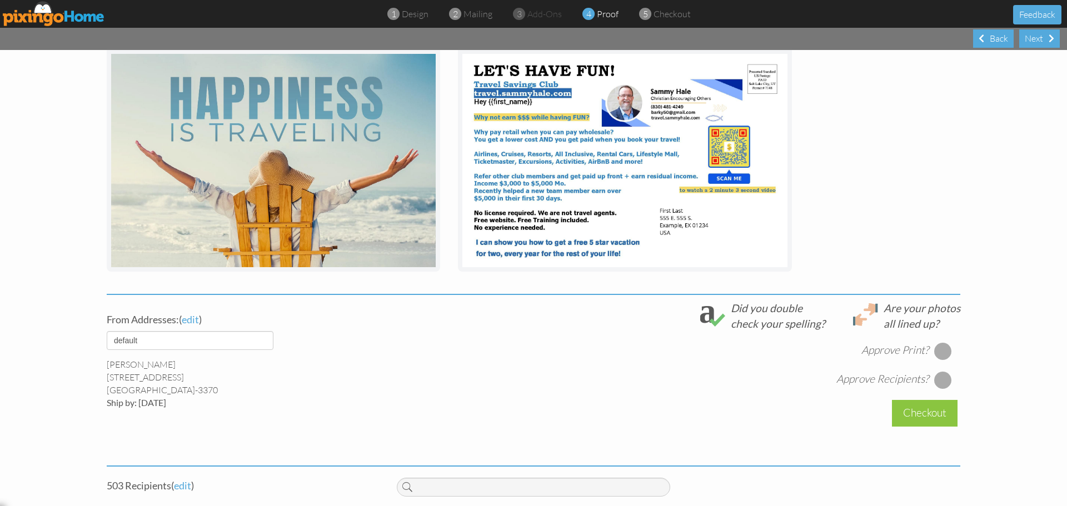
click at [939, 354] on div at bounding box center [943, 351] width 18 height 18
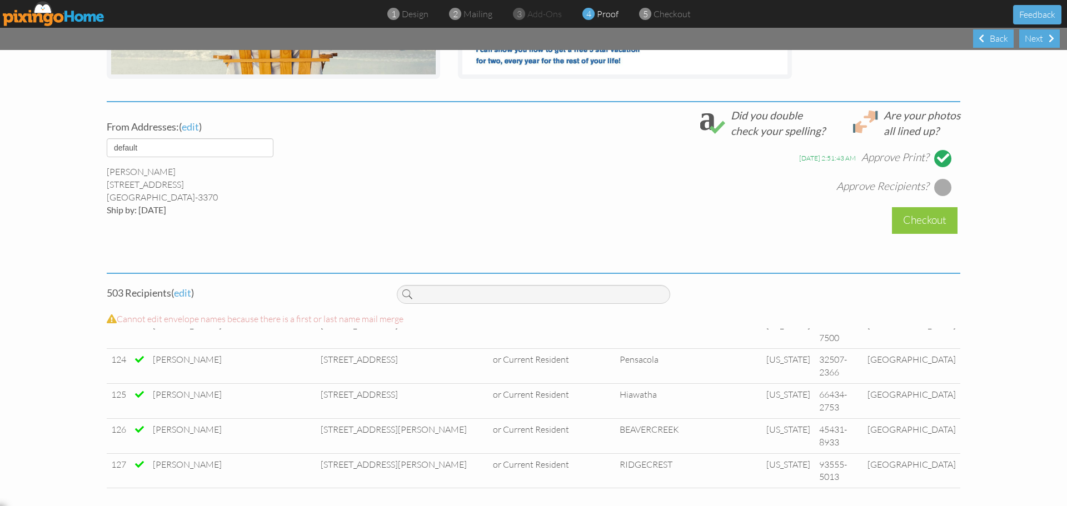
scroll to position [3923, 0]
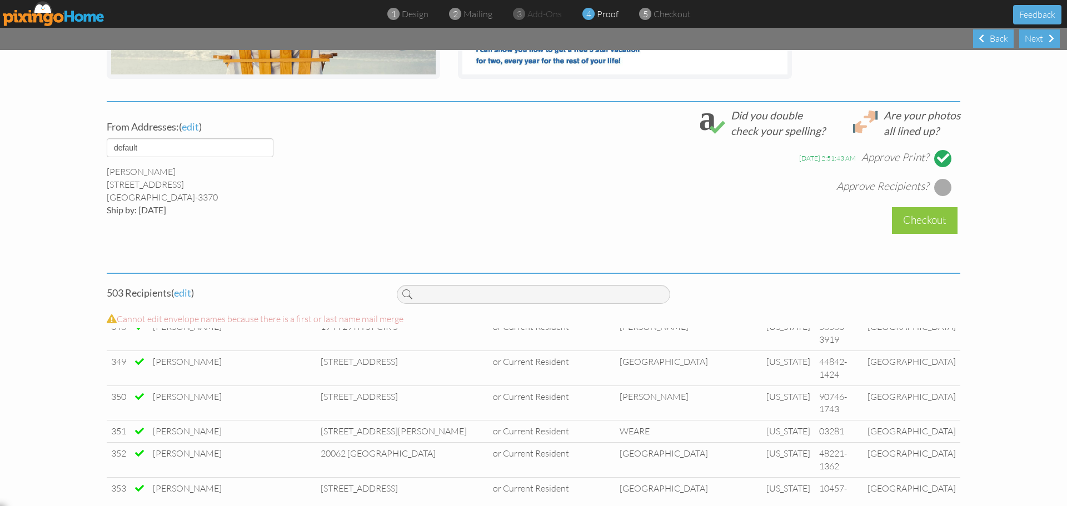
scroll to position [10821, 0]
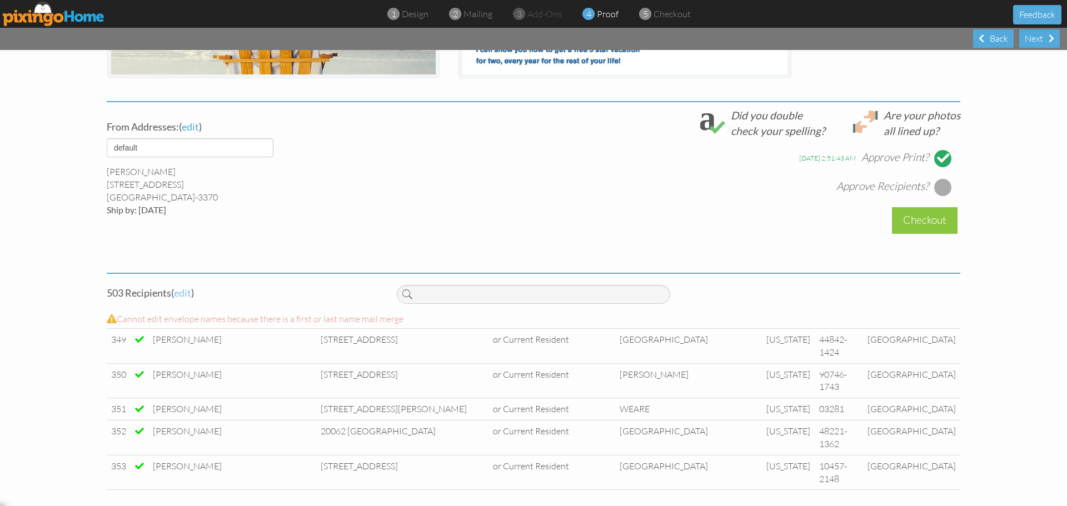
click at [183, 292] on span "edit" at bounding box center [182, 293] width 17 height 12
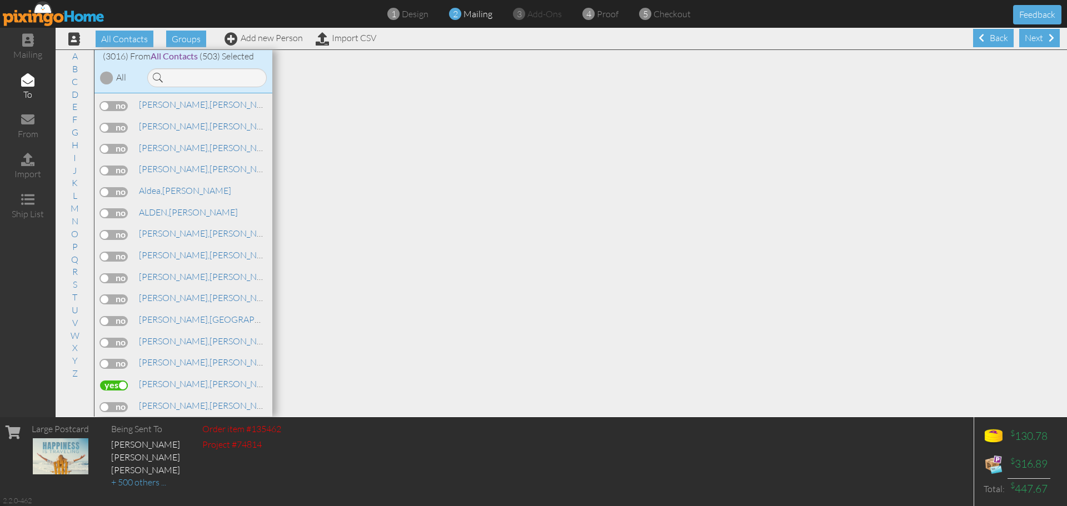
scroll to position [627, 0]
click at [76, 337] on link "W" at bounding box center [75, 335] width 20 height 13
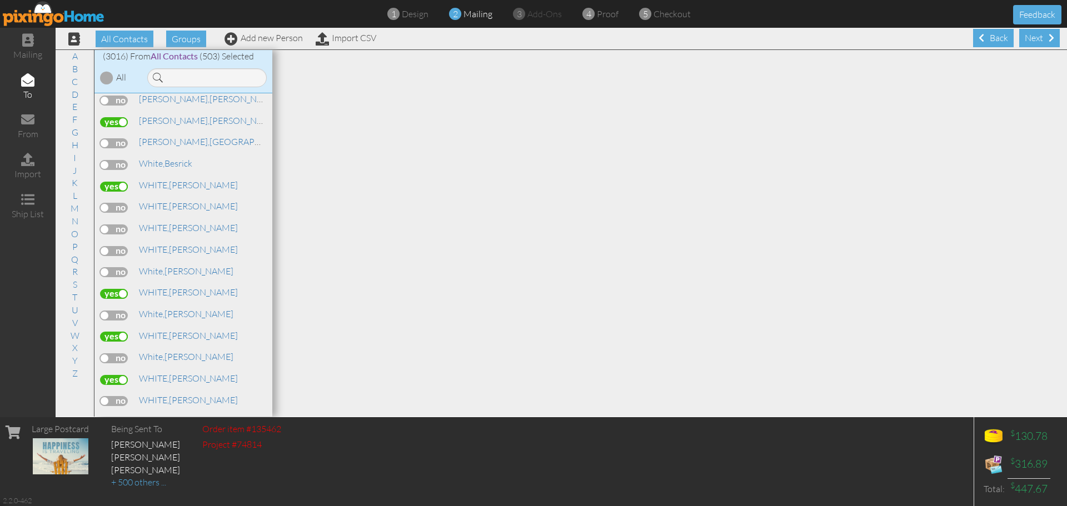
scroll to position [62155, 0]
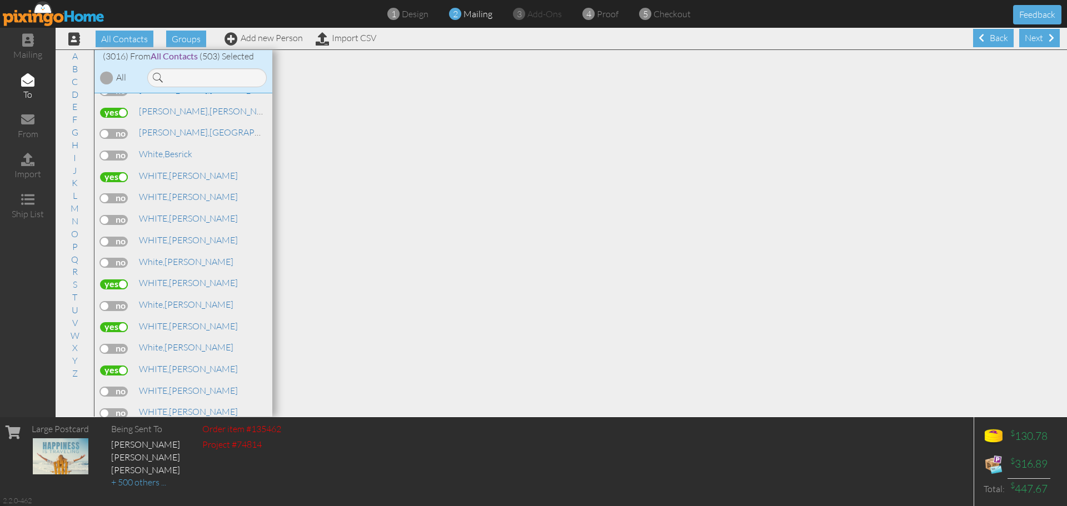
click at [119, 369] on label at bounding box center [114, 371] width 28 height 10
click at [0, 0] on input "checkbox" at bounding box center [0, 0] width 0 height 0
click at [1028, 43] on div "Next" at bounding box center [1039, 38] width 41 height 18
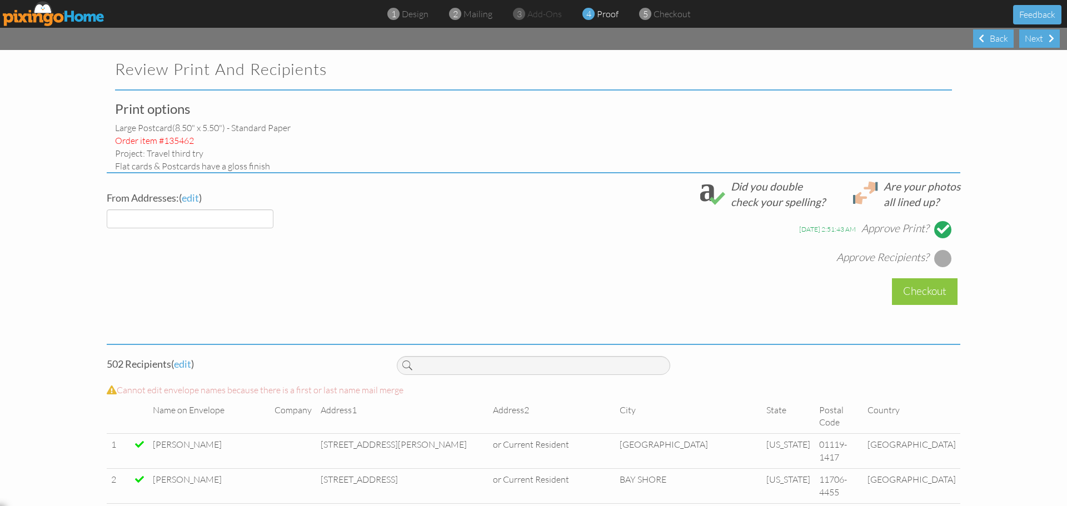
select select "object:19565"
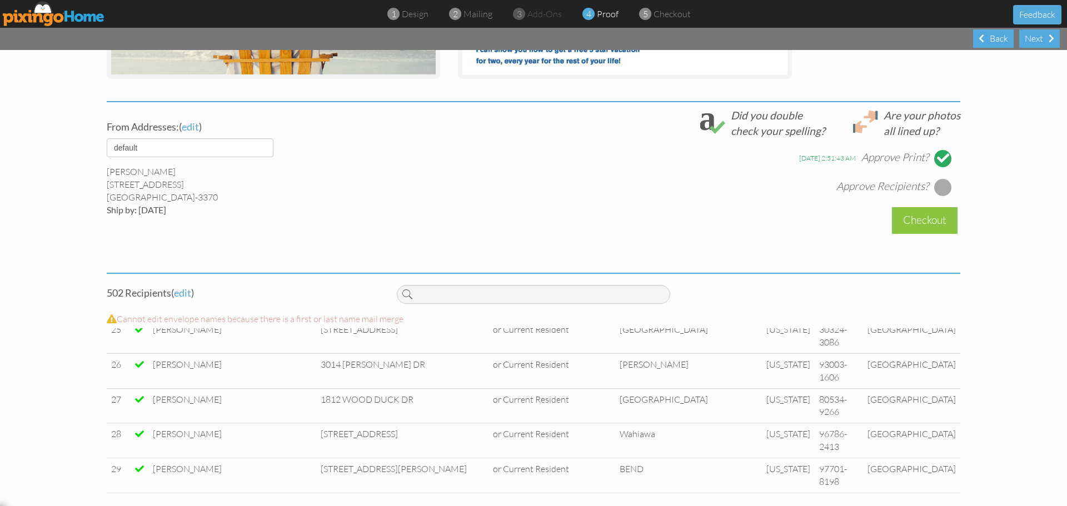
scroll to position [847, 0]
click at [942, 189] on div at bounding box center [943, 187] width 18 height 18
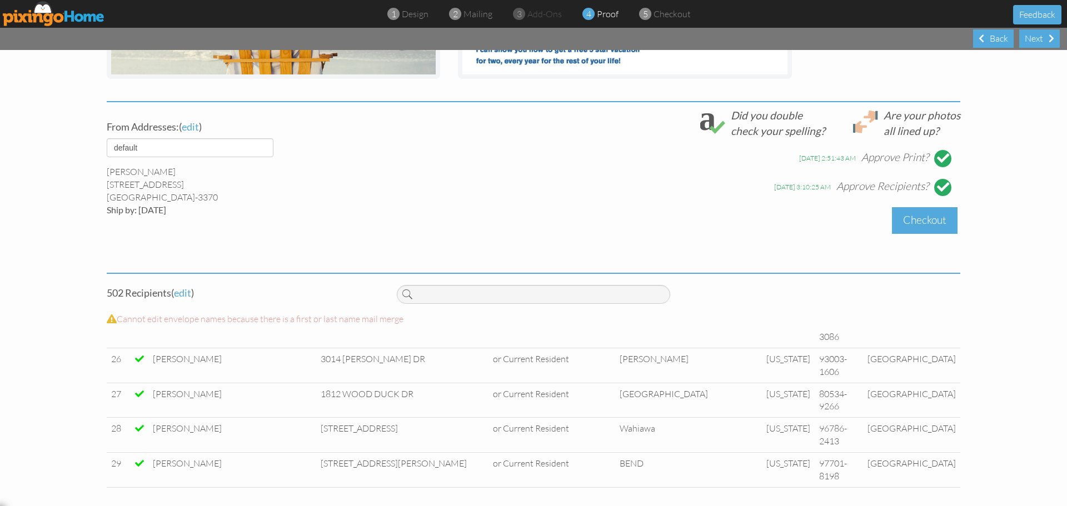
click at [918, 222] on div "Checkout" at bounding box center [925, 220] width 66 height 26
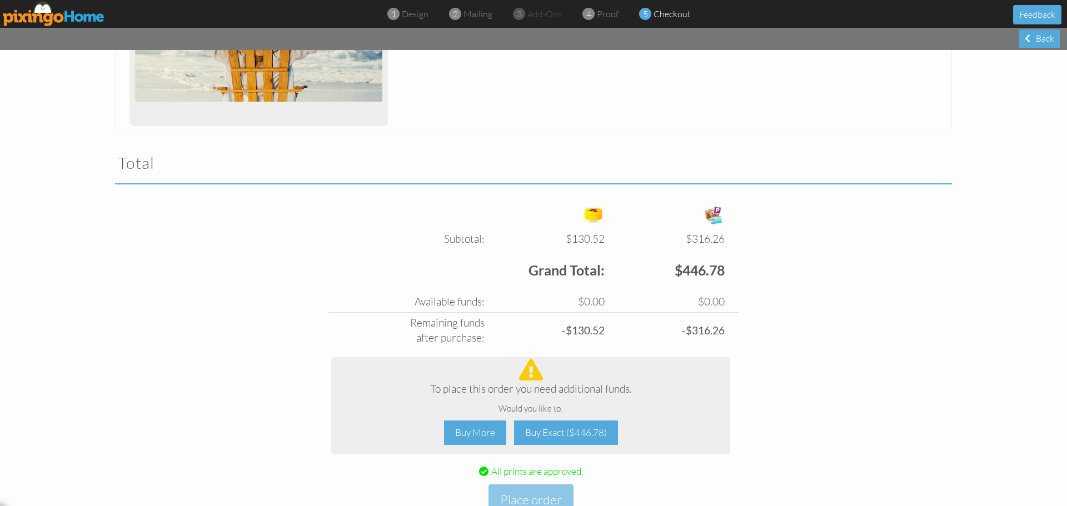
scroll to position [309, 0]
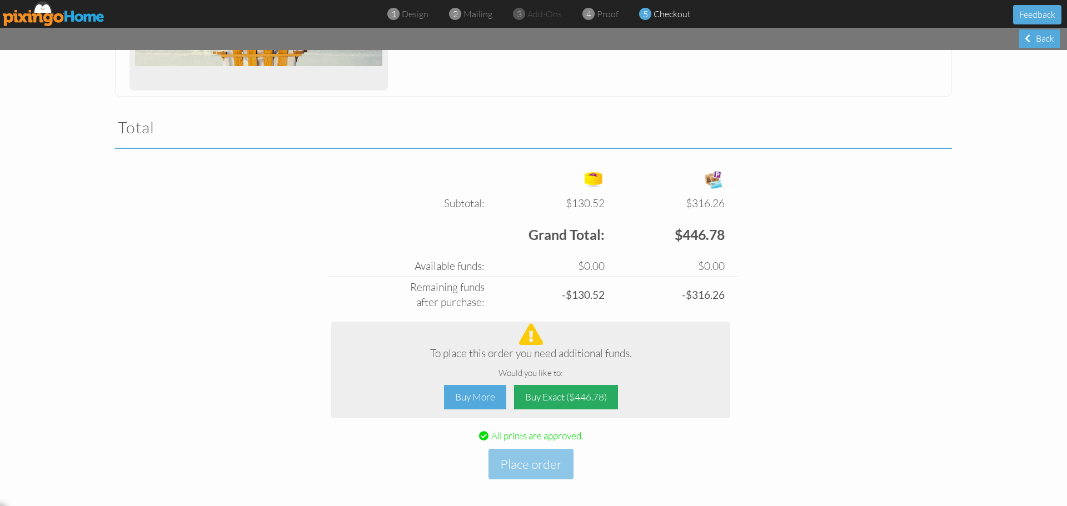
click at [569, 397] on div "Buy Exact ($446.78)" at bounding box center [566, 397] width 104 height 25
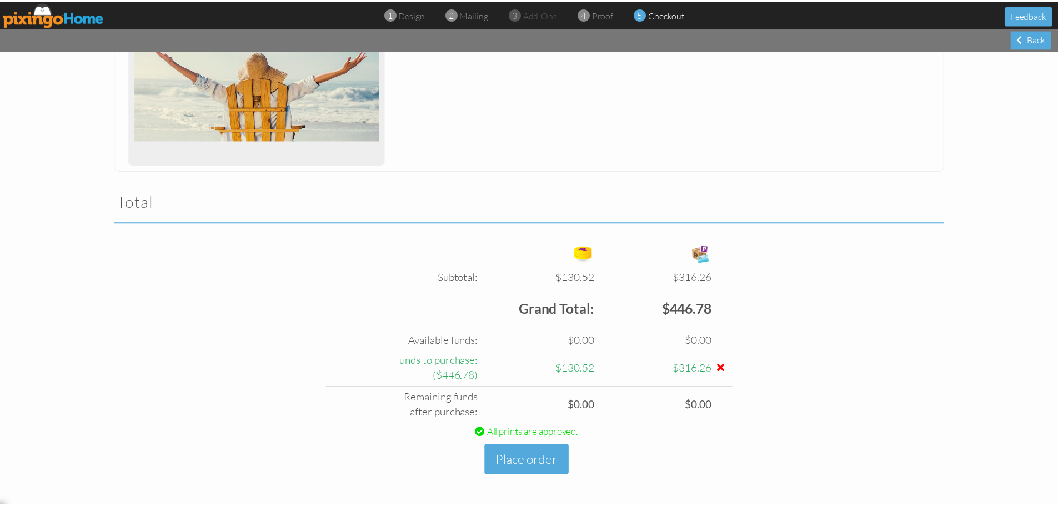
scroll to position [235, 0]
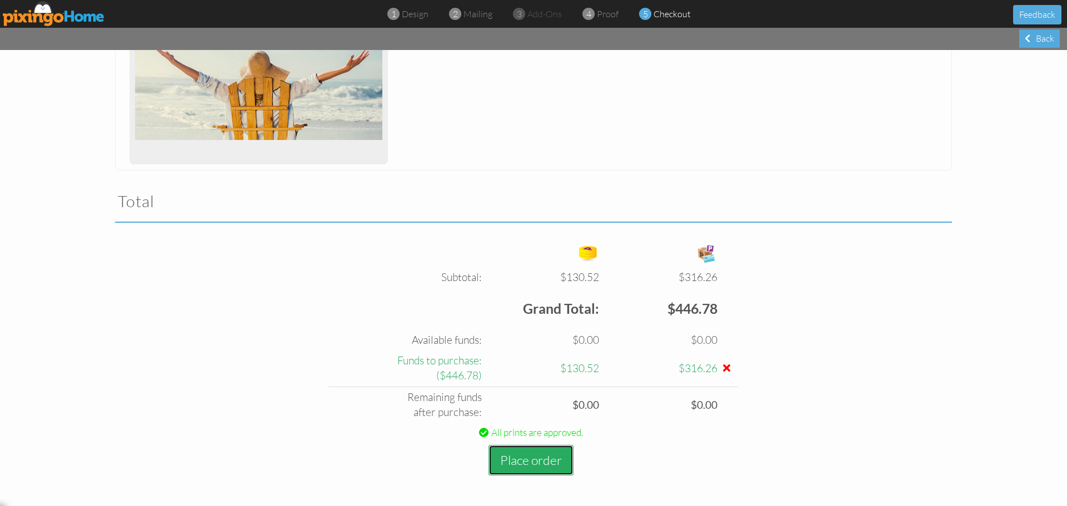
click at [535, 459] on button "Place order" at bounding box center [530, 460] width 85 height 31
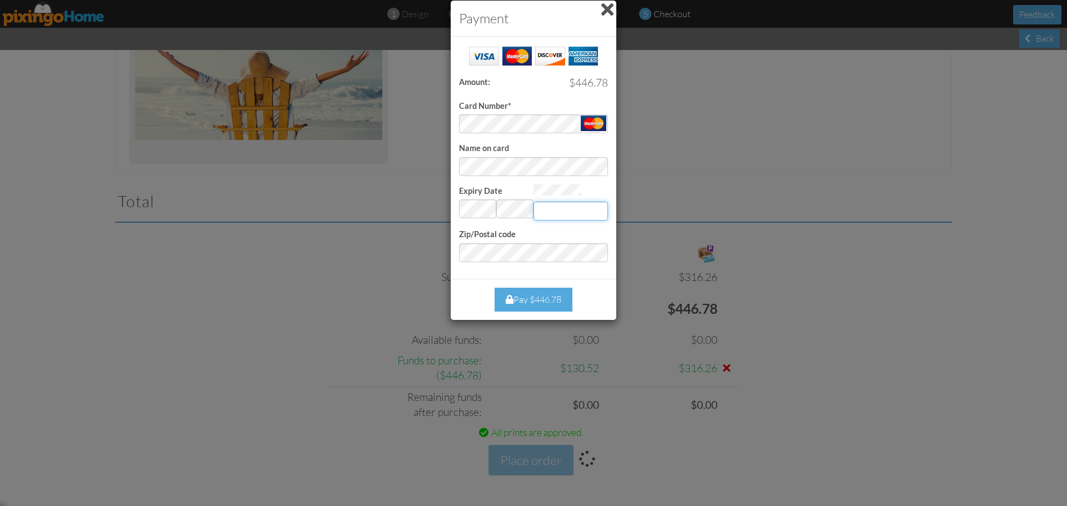
type input "000"
click at [546, 294] on div "Pay $446.78" at bounding box center [533, 300] width 78 height 24
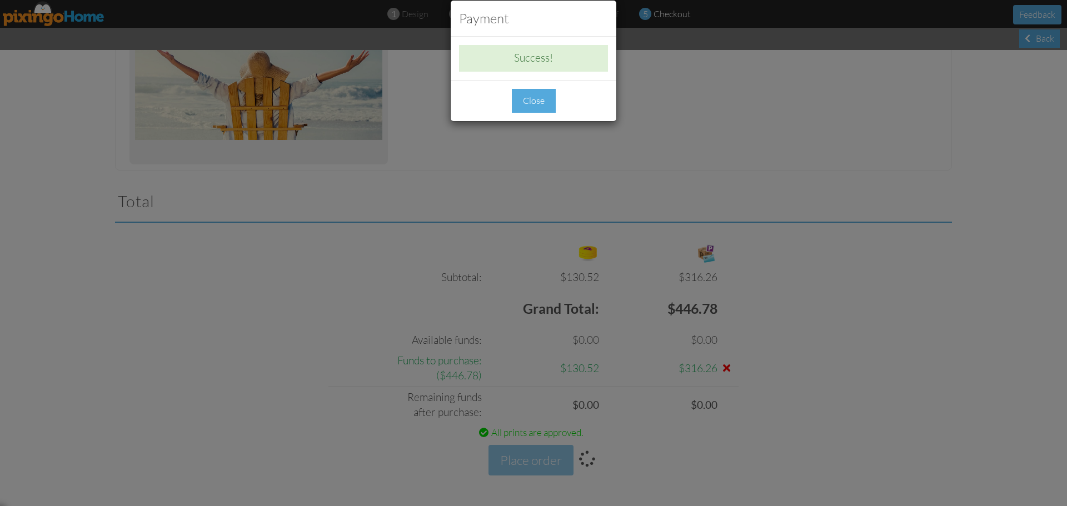
click at [527, 100] on div "Close" at bounding box center [534, 101] width 44 height 24
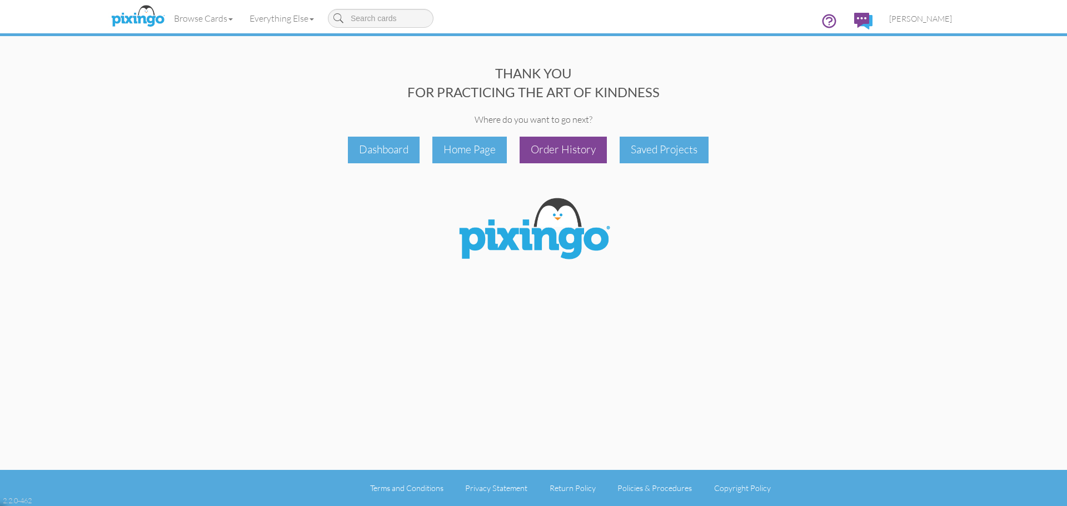
click at [567, 154] on div "Order History" at bounding box center [562, 150] width 87 height 26
